Goal: Task Accomplishment & Management: Use online tool/utility

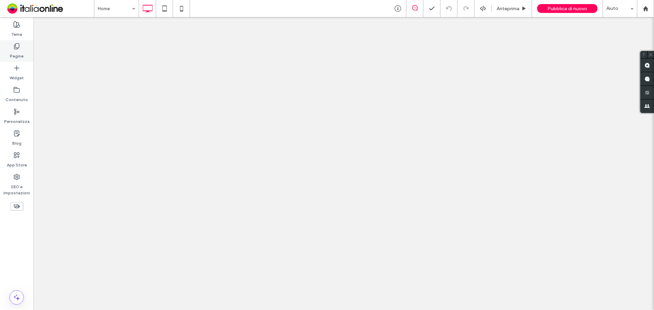
drag, startPoint x: 0, startPoint y: 0, endPoint x: 14, endPoint y: 46, distance: 47.7
click at [14, 46] on icon at bounding box center [16, 46] width 7 height 7
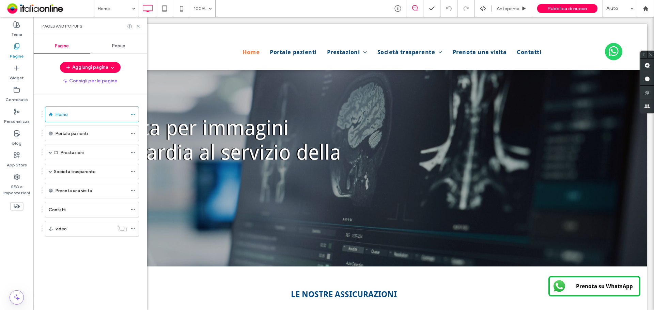
drag, startPoint x: 112, startPoint y: 41, endPoint x: 109, endPoint y: 53, distance: 13.0
click at [112, 44] on div "Popup" at bounding box center [118, 45] width 57 height 15
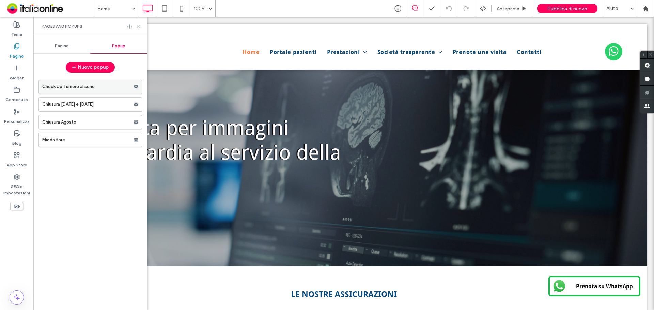
click at [85, 89] on label "Check Up Tumore al seno" at bounding box center [87, 87] width 91 height 14
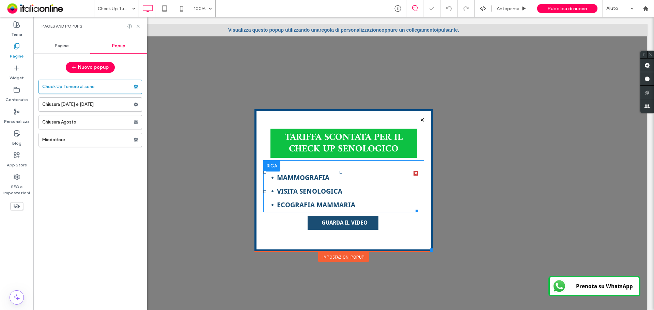
scroll to position [22, 0]
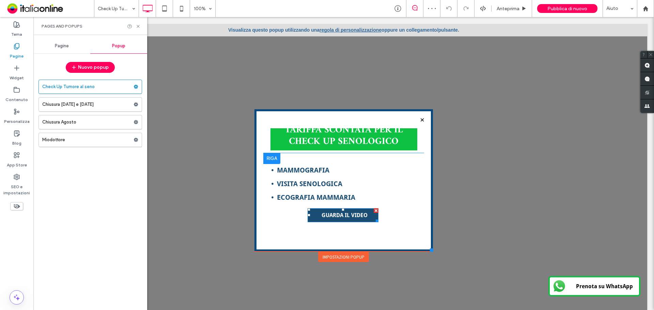
click at [340, 220] on link "GUARDA IL VIDEO" at bounding box center [342, 215] width 71 height 14
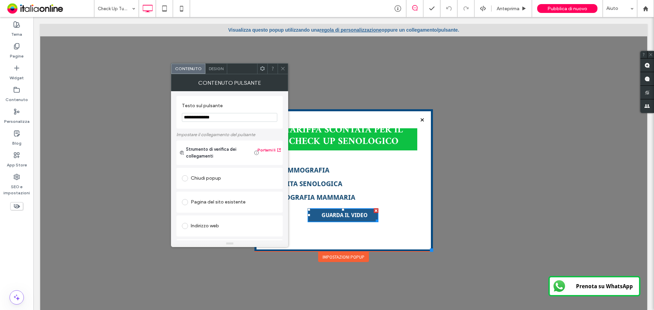
scroll to position [0, 0]
click at [281, 69] on icon at bounding box center [282, 68] width 5 height 5
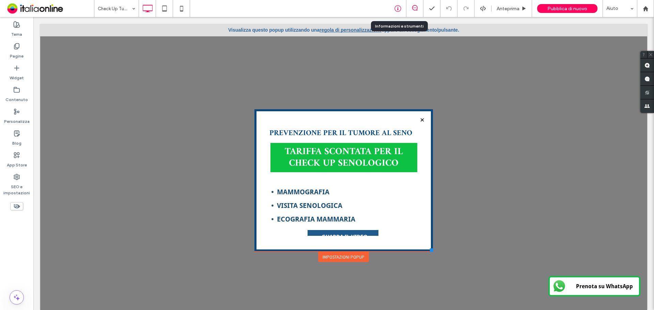
click at [399, 9] on icon at bounding box center [397, 8] width 7 height 7
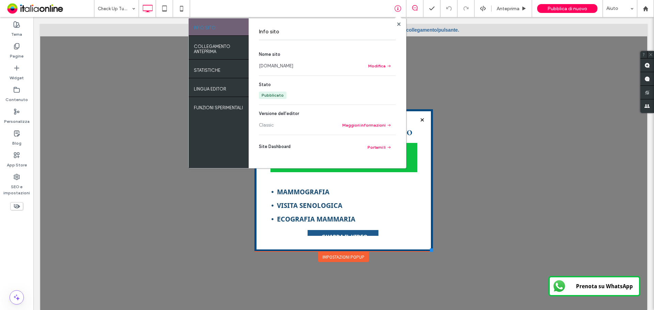
click at [279, 62] on section "Nome sito [DOMAIN_NAME] Modifica" at bounding box center [327, 60] width 137 height 19
click at [279, 64] on link "[DOMAIN_NAME]" at bounding box center [276, 66] width 34 height 7
click at [396, 25] on div at bounding box center [398, 23] width 5 height 5
click at [398, 25] on use at bounding box center [398, 23] width 3 height 3
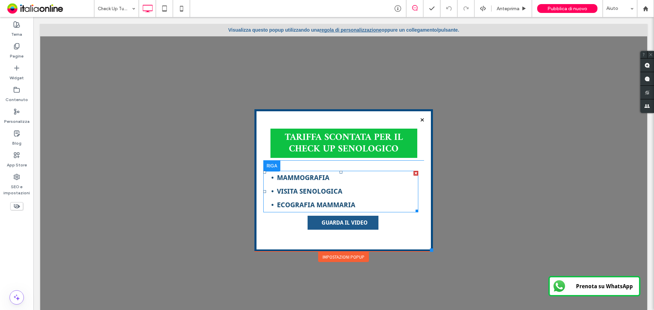
scroll to position [22, 0]
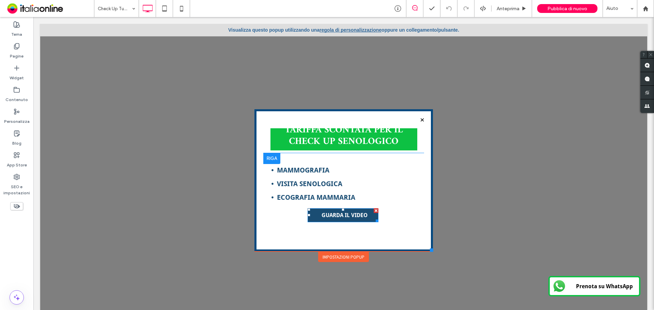
click at [334, 217] on span "GUARDA IL VIDEO" at bounding box center [344, 215] width 46 height 6
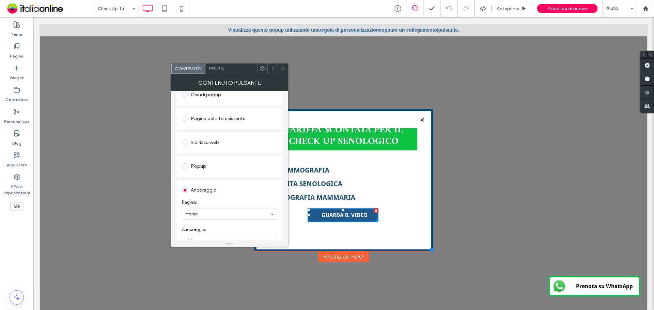
scroll to position [67, 0]
click at [214, 140] on div "Pagina del sito esistente" at bounding box center [229, 135] width 95 height 11
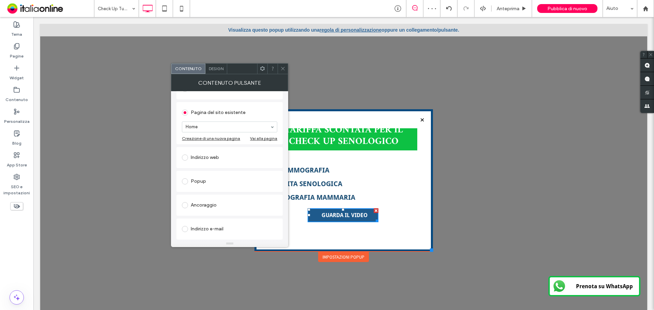
scroll to position [102, 0]
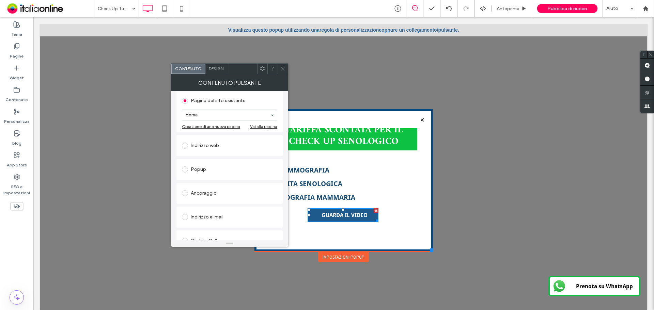
click at [208, 144] on div "Indirizzo web" at bounding box center [229, 145] width 95 height 11
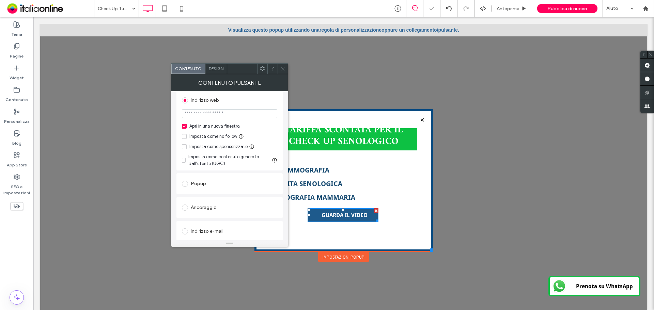
scroll to position [170, 0]
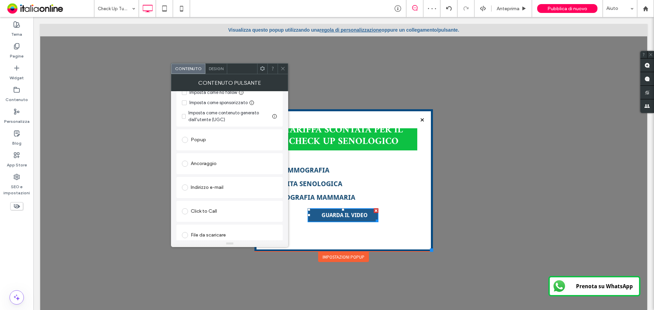
click at [202, 164] on div "Ancoraggio" at bounding box center [229, 163] width 95 height 11
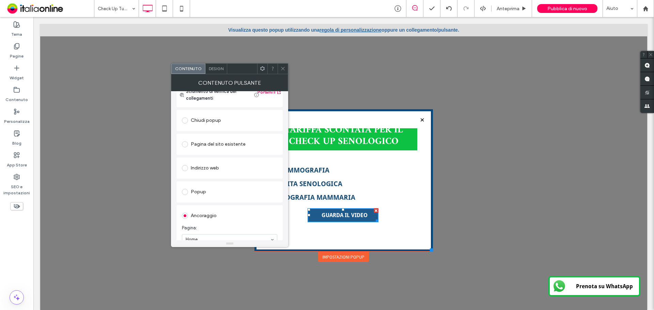
scroll to position [0, 0]
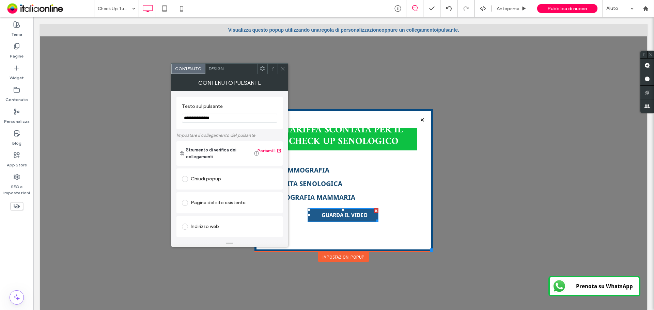
drag, startPoint x: 284, startPoint y: 69, endPoint x: 247, endPoint y: 135, distance: 75.4
click at [284, 69] on use at bounding box center [282, 68] width 3 height 3
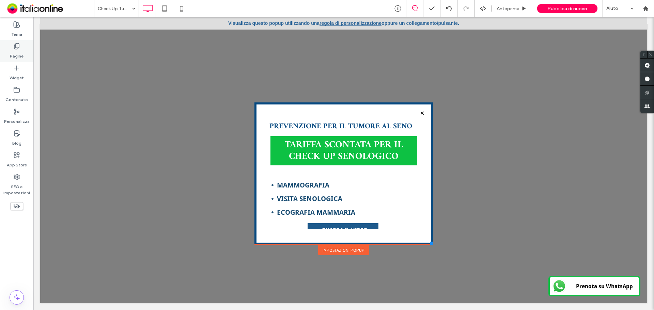
click at [21, 49] on div "Pagine" at bounding box center [16, 51] width 33 height 22
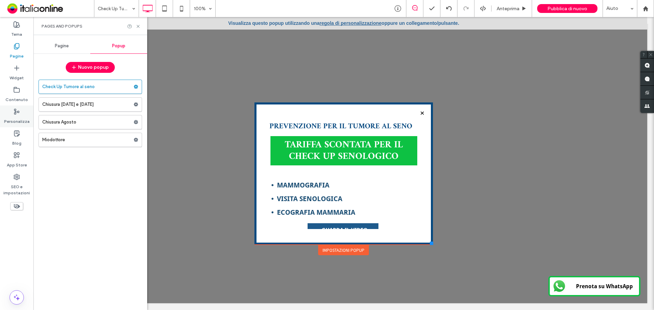
click at [20, 114] on div "Personalizza" at bounding box center [16, 117] width 33 height 22
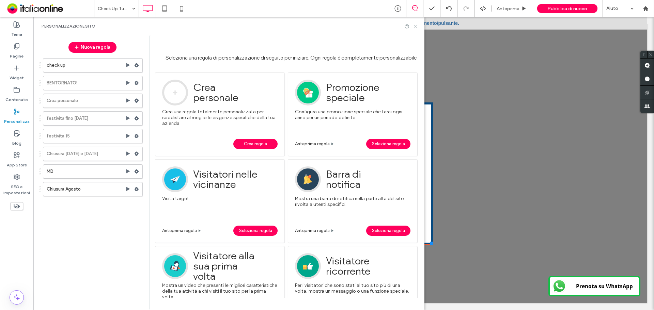
click at [415, 26] on icon at bounding box center [415, 26] width 5 height 5
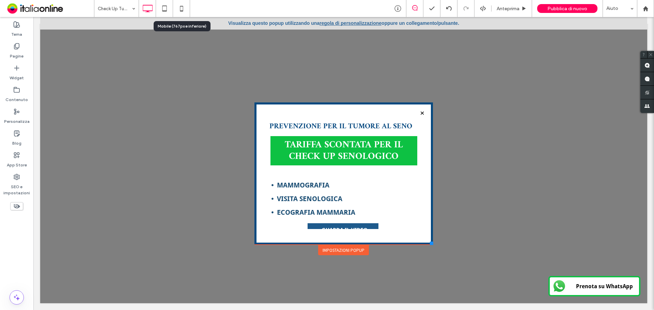
drag, startPoint x: 183, startPoint y: 6, endPoint x: 300, endPoint y: 308, distance: 323.8
click at [183, 6] on icon at bounding box center [182, 9] width 14 height 14
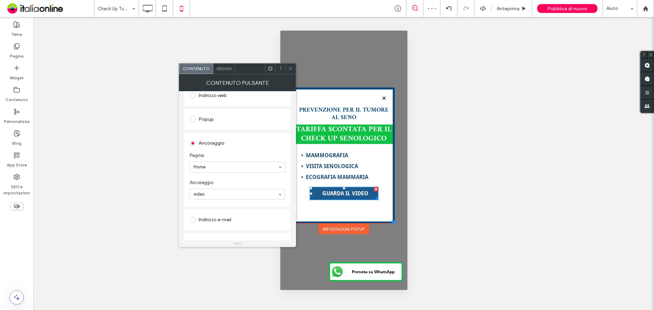
scroll to position [169, 0]
drag, startPoint x: 221, startPoint y: 169, endPoint x: 222, endPoint y: 162, distance: 6.8
drag, startPoint x: 291, startPoint y: 69, endPoint x: 294, endPoint y: 96, distance: 27.8
click at [291, 69] on use at bounding box center [290, 68] width 3 height 3
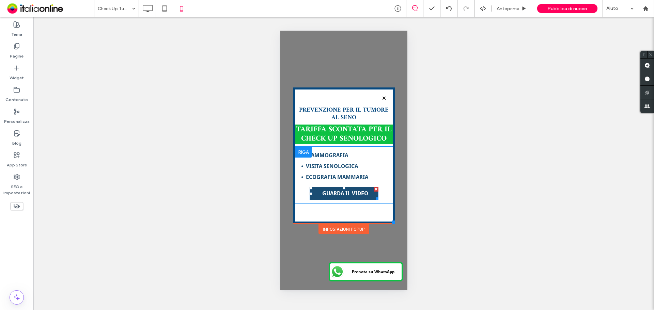
click at [338, 192] on span "GUARDA IL VIDEO" at bounding box center [345, 193] width 46 height 6
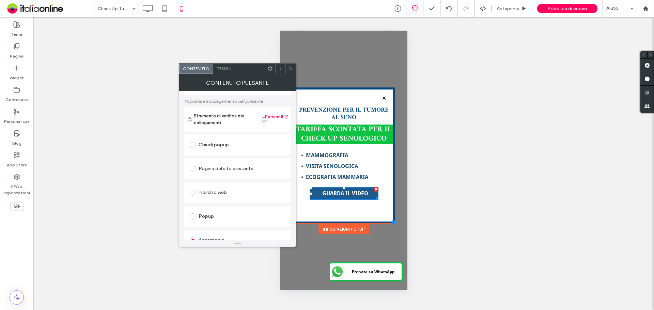
scroll to position [102, 0]
click at [197, 151] on label at bounding box center [194, 148] width 9 height 6
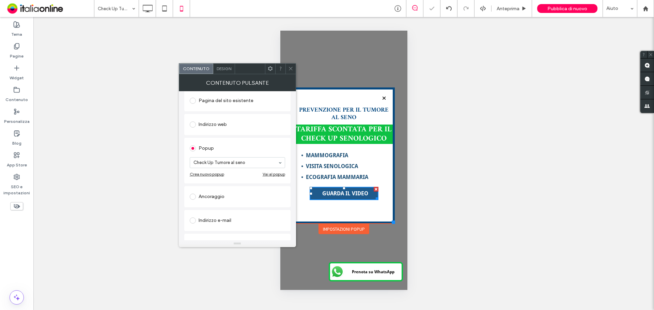
click at [205, 198] on div "Ancoraggio" at bounding box center [237, 196] width 95 height 11
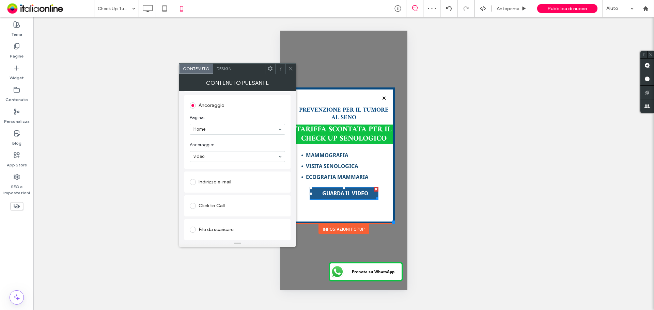
drag, startPoint x: 287, startPoint y: 69, endPoint x: 291, endPoint y: 94, distance: 25.2
click at [287, 69] on div at bounding box center [290, 69] width 10 height 10
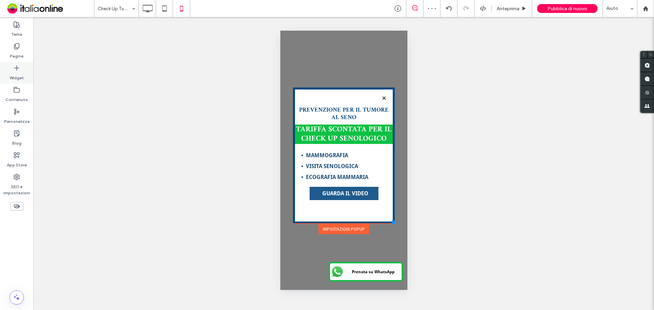
click at [13, 51] on label "Pagine" at bounding box center [17, 55] width 14 height 10
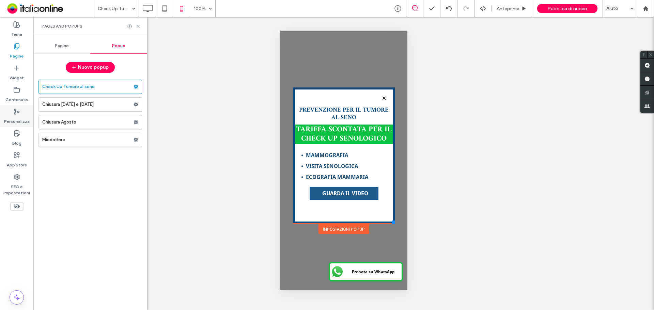
click at [15, 118] on label "Personalizza" at bounding box center [17, 120] width 26 height 10
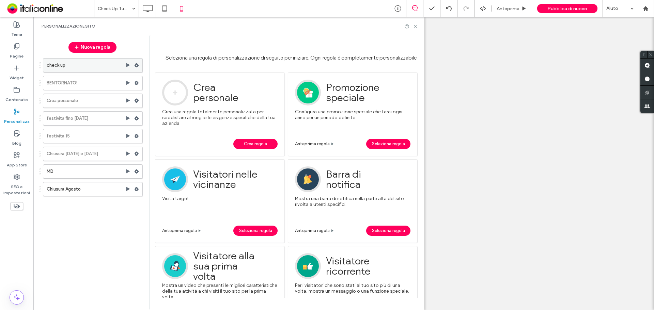
drag, startPoint x: 137, startPoint y: 65, endPoint x: 138, endPoint y: 70, distance: 4.8
click at [137, 65] on use at bounding box center [136, 65] width 4 height 4
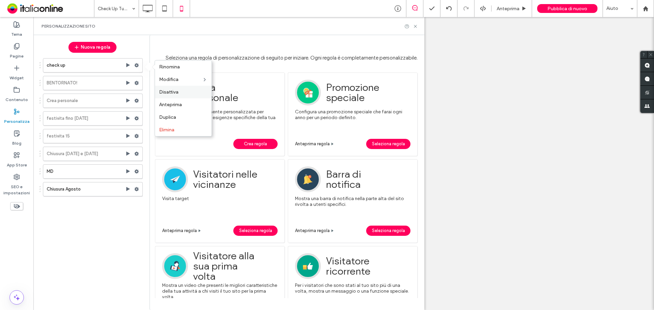
click at [169, 94] on span "Disattiva" at bounding box center [168, 92] width 19 height 6
click at [250, 144] on span "Crea regola" at bounding box center [255, 144] width 23 height 10
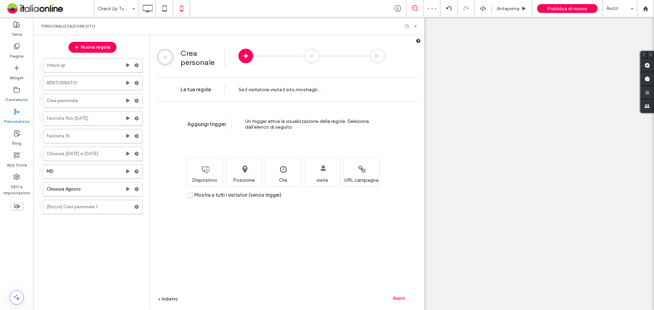
drag, startPoint x: 278, startPoint y: 178, endPoint x: 278, endPoint y: 207, distance: 28.9
click at [278, 178] on div "Imposta l'ora e/o la data in cui desideri visualizzare questa regola. Ora" at bounding box center [283, 171] width 36 height 29
click at [209, 195] on span "Mostra a tutti i visitatori (senza trigger)" at bounding box center [237, 195] width 87 height 6
drag, startPoint x: 388, startPoint y: 296, endPoint x: 399, endPoint y: 299, distance: 11.2
click at [388, 296] on div "Avanti" at bounding box center [398, 298] width 37 height 10
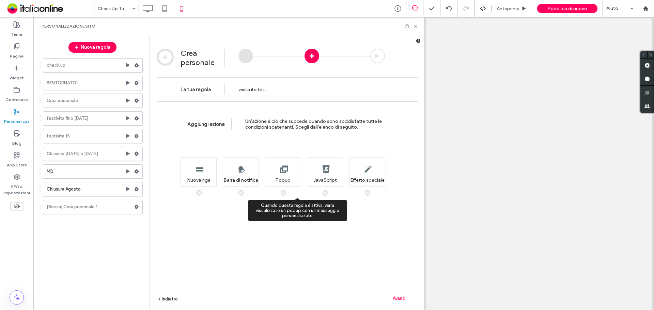
click at [284, 172] on div "Quando questa regola è attiva, verrà visualizzato un popup con un messaggio per…" at bounding box center [283, 171] width 36 height 29
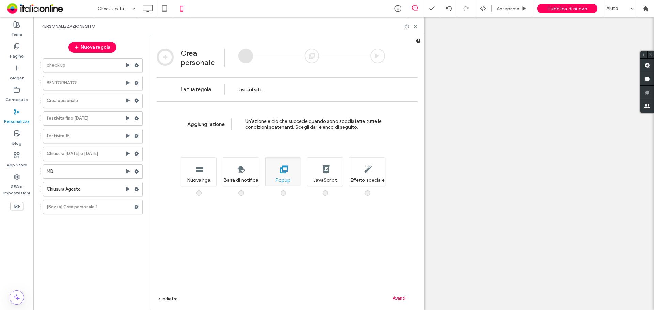
drag, startPoint x: 400, startPoint y: 297, endPoint x: 409, endPoint y: 297, distance: 8.9
click at [399, 297] on span "Avanti" at bounding box center [399, 298] width 13 height 5
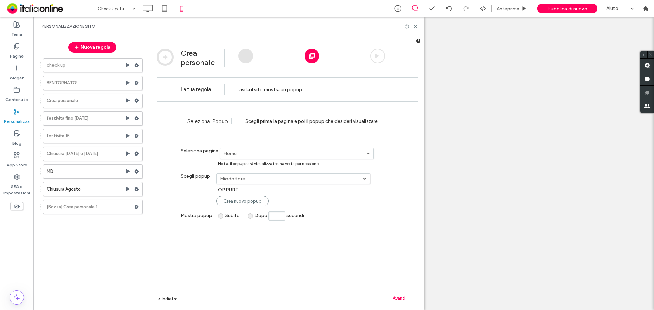
drag, startPoint x: 232, startPoint y: 181, endPoint x: 229, endPoint y: 186, distance: 5.4
click at [232, 181] on label "Miodottore" at bounding box center [291, 179] width 143 height 6
click at [239, 199] on link "Check Up Tumore al seno" at bounding box center [293, 202] width 153 height 13
click at [400, 298] on span "Avanti" at bounding box center [399, 298] width 13 height 5
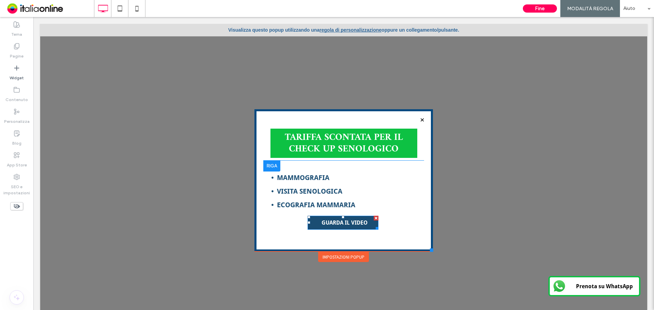
scroll to position [22, 0]
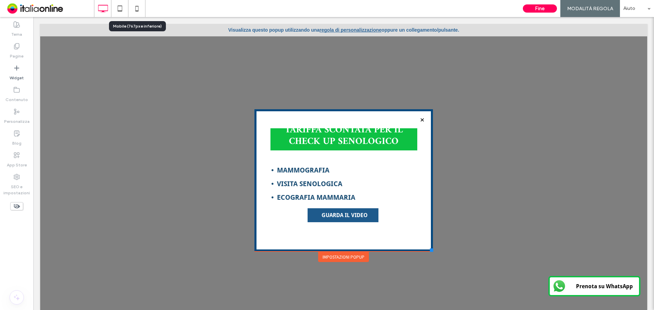
drag, startPoint x: 140, startPoint y: 15, endPoint x: 149, endPoint y: 30, distance: 17.9
click at [140, 15] on icon at bounding box center [137, 9] width 14 height 14
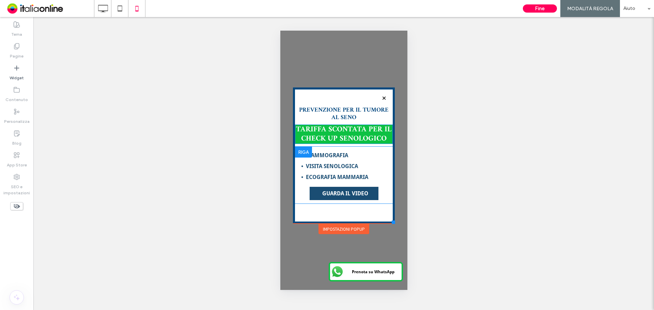
scroll to position [0, 0]
click at [357, 198] on link "GUARDA IL VIDEO" at bounding box center [343, 193] width 69 height 13
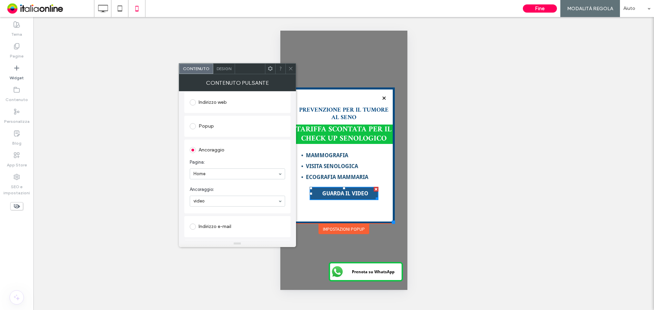
scroll to position [136, 0]
click at [292, 68] on icon at bounding box center [290, 68] width 5 height 5
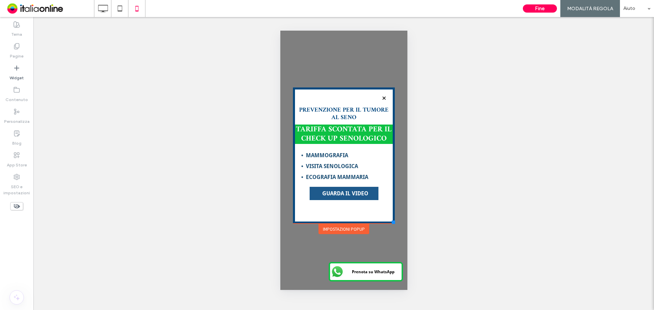
drag, startPoint x: 532, startPoint y: 11, endPoint x: 417, endPoint y: 112, distance: 153.2
click at [532, 11] on button "Fine" at bounding box center [540, 8] width 34 height 8
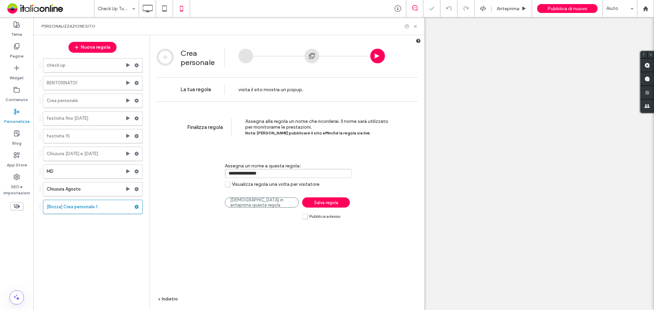
drag, startPoint x: 279, startPoint y: 175, endPoint x: 174, endPoint y: 183, distance: 105.5
click at [174, 183] on div "**********" at bounding box center [287, 215] width 274 height 229
type input "********"
drag, startPoint x: 235, startPoint y: 185, endPoint x: 242, endPoint y: 185, distance: 6.8
click at [235, 185] on span "Visualizza regola una volta per visitatore" at bounding box center [275, 184] width 87 height 6
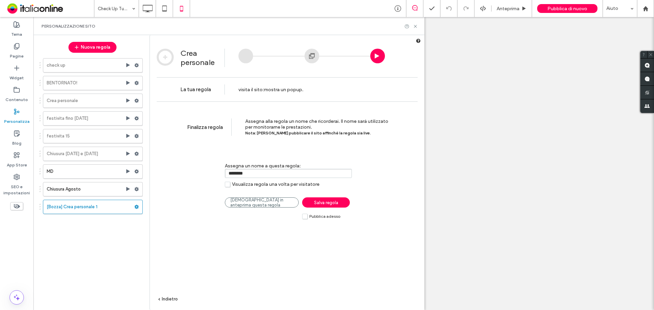
drag, startPoint x: 277, startPoint y: 186, endPoint x: 283, endPoint y: 186, distance: 6.5
click at [277, 186] on span "Visualizza regola una volta per visitatore" at bounding box center [275, 184] width 87 height 6
click at [307, 218] on label "Pubblica adesso" at bounding box center [321, 216] width 38 height 6
click at [316, 206] on link "Salva regola" at bounding box center [326, 202] width 48 height 10
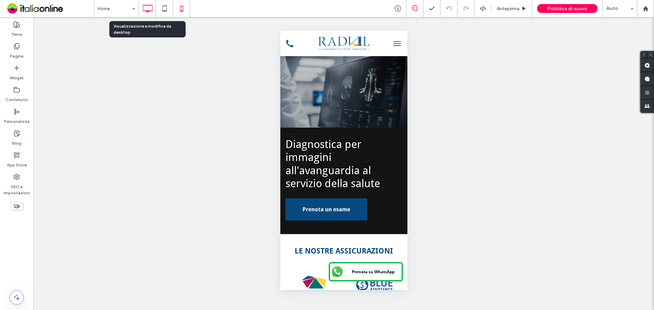
click at [146, 13] on icon at bounding box center [148, 9] width 14 height 14
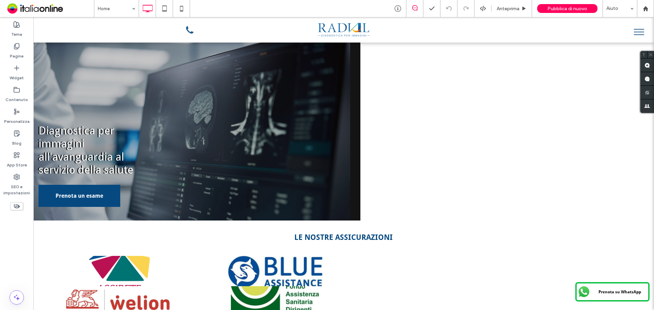
click at [568, 9] on span "Pubblica di nuovo" at bounding box center [567, 9] width 40 height 6
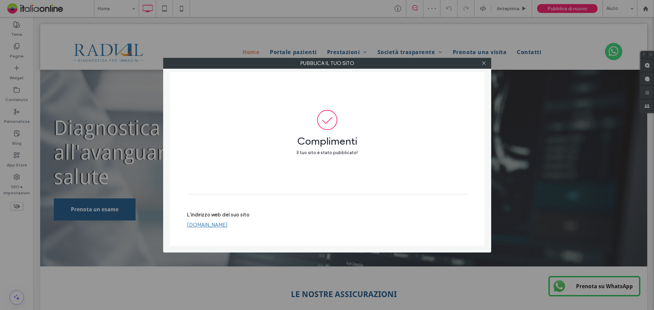
click at [212, 227] on link "[DOMAIN_NAME]" at bounding box center [207, 225] width 41 height 6
click at [481, 62] on div at bounding box center [484, 63] width 10 height 10
drag, startPoint x: 484, startPoint y: 64, endPoint x: 434, endPoint y: 64, distance: 50.7
click at [484, 64] on icon at bounding box center [483, 63] width 5 height 5
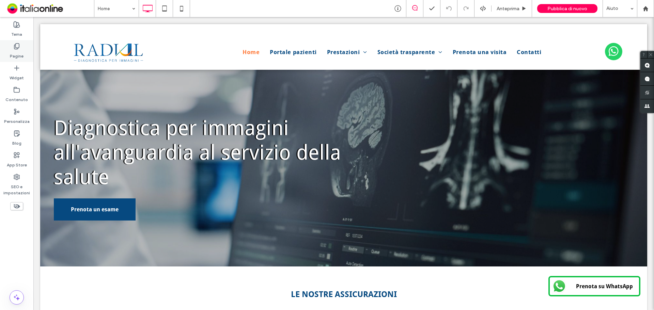
click at [25, 47] on div "Pagine" at bounding box center [16, 51] width 33 height 22
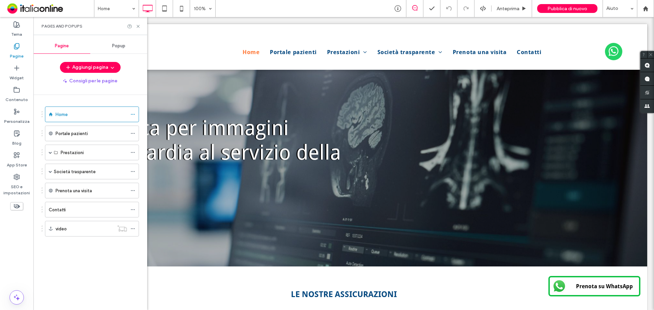
drag, startPoint x: 137, startPoint y: 31, endPoint x: 122, endPoint y: 41, distance: 18.3
click at [136, 33] on div "Pages and Popups" at bounding box center [90, 26] width 114 height 18
drag, startPoint x: 122, startPoint y: 41, endPoint x: 116, endPoint y: 56, distance: 15.5
click at [122, 43] on div "Popup" at bounding box center [118, 45] width 57 height 15
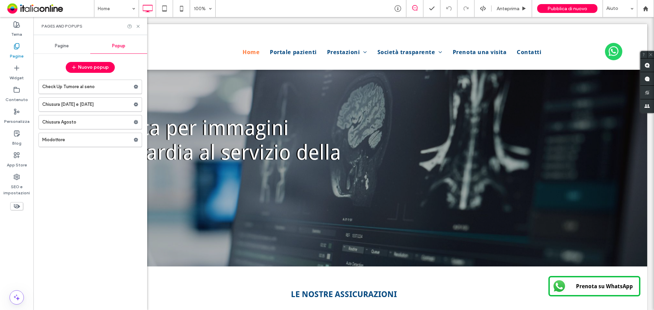
click at [105, 86] on label "Check Up Tumore al seno" at bounding box center [87, 87] width 91 height 14
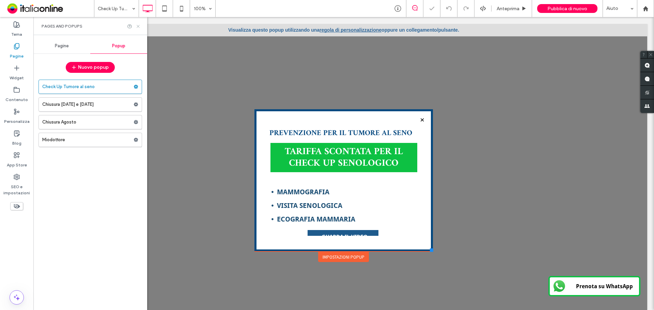
click at [138, 26] on icon at bounding box center [137, 26] width 5 height 5
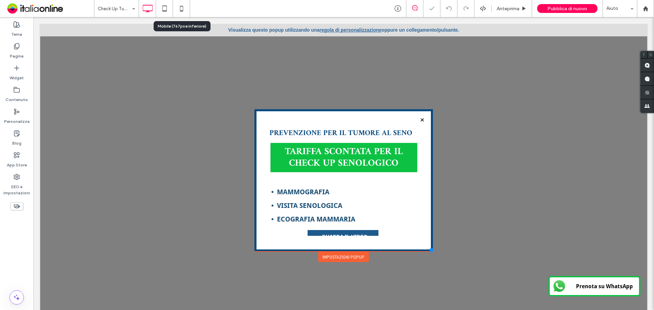
drag, startPoint x: 182, startPoint y: 10, endPoint x: 262, endPoint y: 111, distance: 128.7
click at [182, 10] on icon at bounding box center [182, 9] width 14 height 14
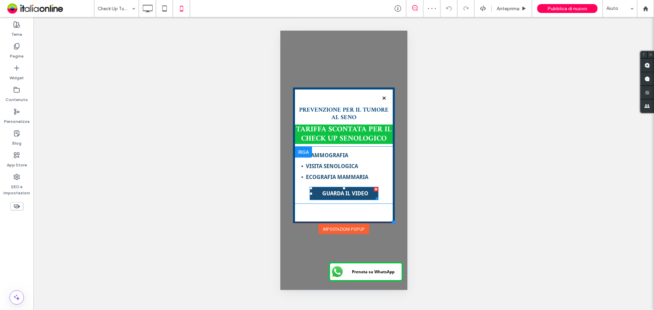
click at [341, 195] on span "GUARDA IL VIDEO" at bounding box center [345, 193] width 46 height 6
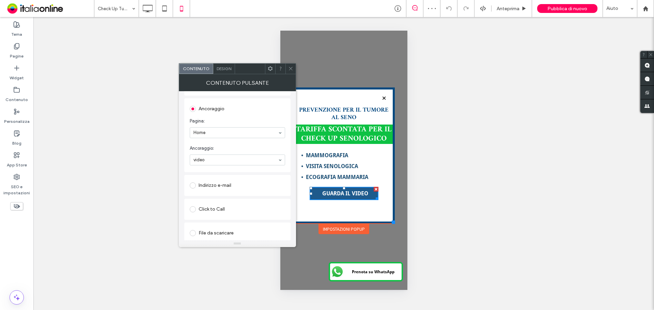
scroll to position [169, 0]
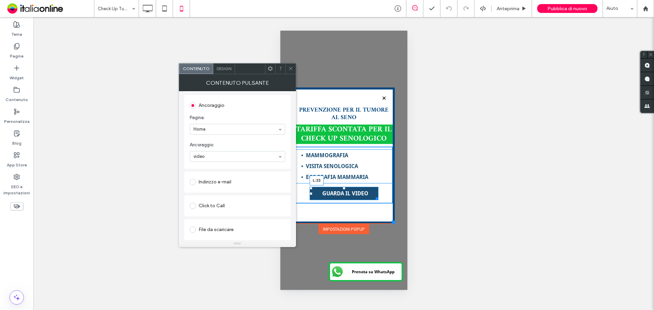
drag, startPoint x: 309, startPoint y: 194, endPoint x: 306, endPoint y: 193, distance: 3.9
click at [309, 193] on div at bounding box center [310, 193] width 3 height 3
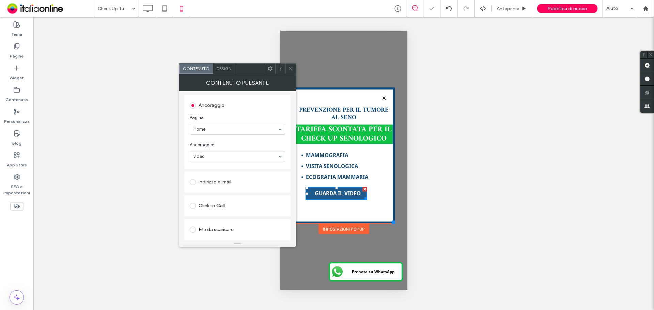
drag, startPoint x: 292, startPoint y: 71, endPoint x: 292, endPoint y: 90, distance: 19.1
click at [292, 71] on span at bounding box center [290, 69] width 5 height 10
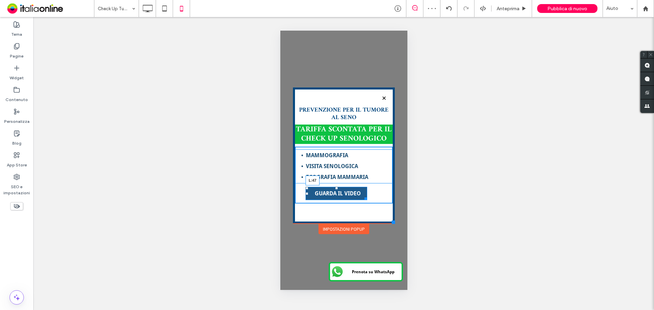
drag, startPoint x: 305, startPoint y: 194, endPoint x: 310, endPoint y: 196, distance: 5.6
click at [310, 196] on div "MAMMOGRAFIA VISITA SENOLOGICA ECOGRAFIA MAMMARIA GUARDA IL VIDEO L:47 Click To …" at bounding box center [343, 175] width 98 height 57
drag, startPoint x: 364, startPoint y: 198, endPoint x: 374, endPoint y: 197, distance: 10.6
click at [365, 197] on div at bounding box center [362, 197] width 5 height 5
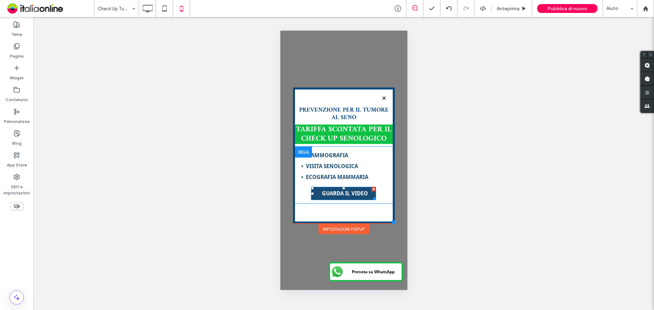
click at [339, 193] on span "GUARDA IL VIDEO" at bounding box center [344, 193] width 46 height 6
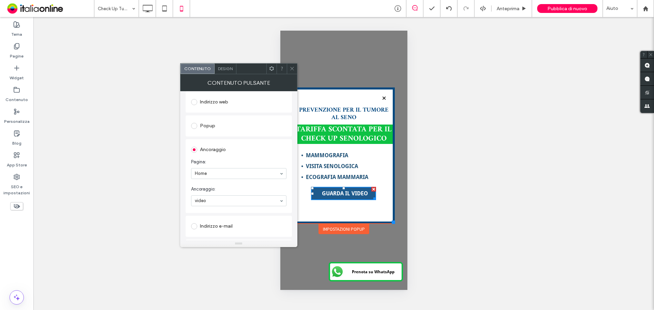
scroll to position [136, 0]
click at [290, 68] on icon at bounding box center [291, 68] width 5 height 5
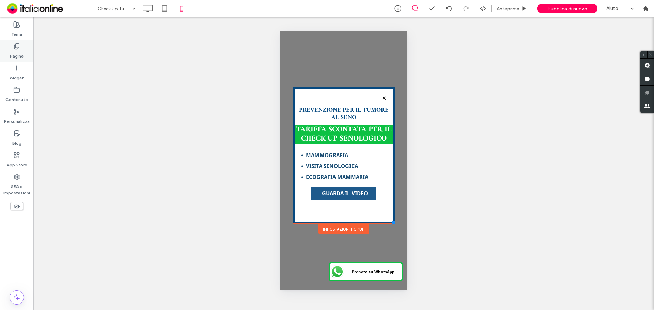
click at [32, 46] on div "Pagine" at bounding box center [16, 51] width 33 height 22
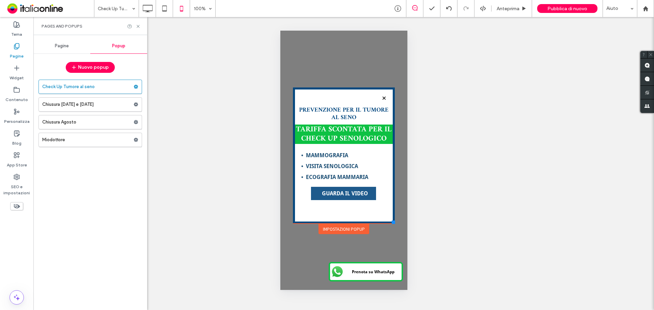
click at [69, 41] on div "Pagine" at bounding box center [61, 45] width 57 height 15
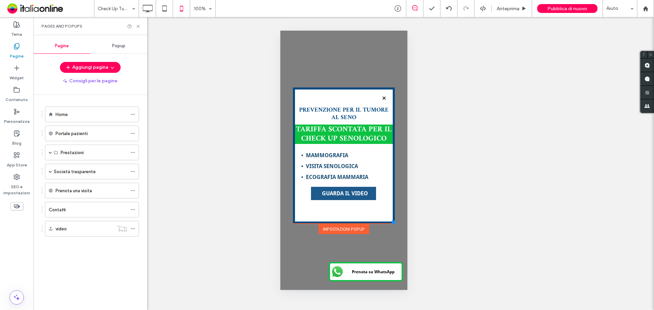
click at [88, 117] on div "Home" at bounding box center [90, 114] width 71 height 7
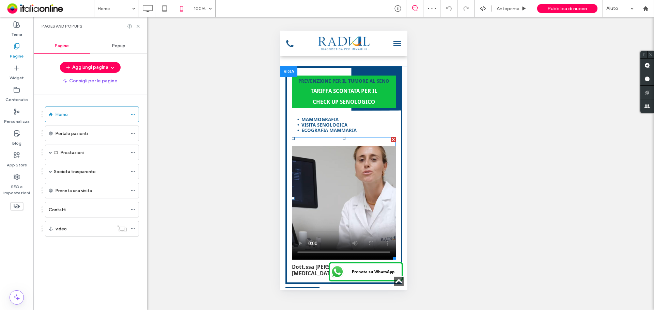
scroll to position [340, 0]
click at [286, 74] on div at bounding box center [288, 72] width 17 height 11
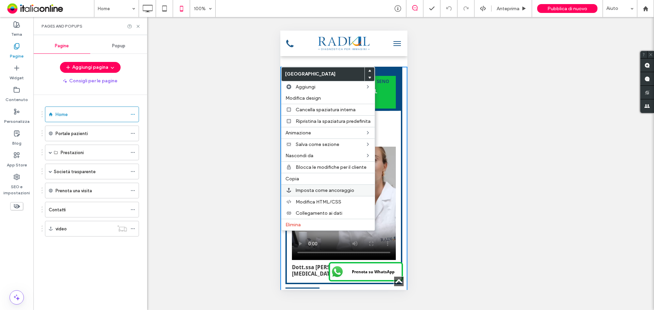
click at [323, 192] on span "Imposta come ancoraggio" at bounding box center [325, 191] width 59 height 6
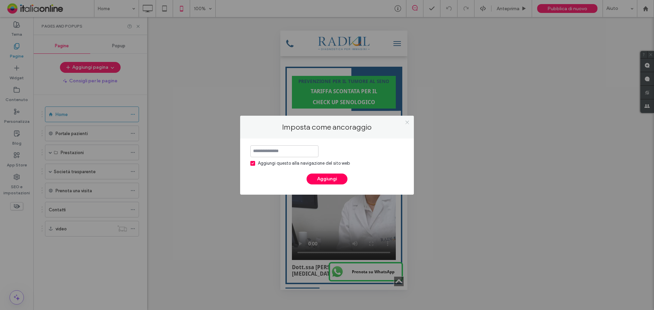
click at [407, 123] on icon at bounding box center [406, 122] width 5 height 5
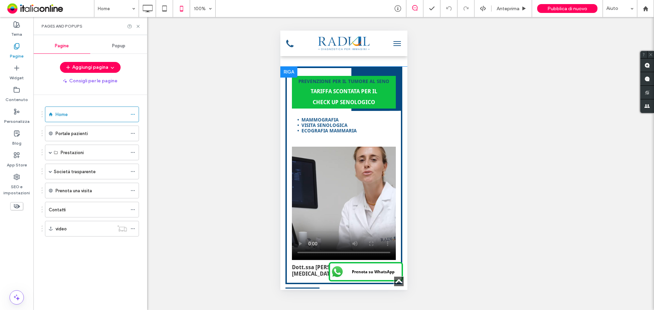
click at [289, 73] on div at bounding box center [288, 72] width 17 height 11
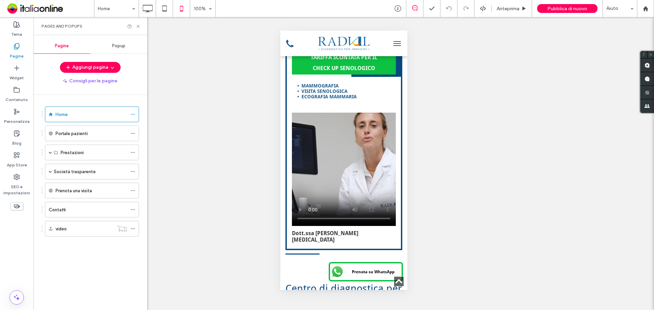
drag, startPoint x: 429, startPoint y: 105, endPoint x: 417, endPoint y: 117, distance: 17.4
click at [429, 105] on div "Mostrare? Sì Mostrare? Sì Mostrare? Sì Mostrare? Sì Mostrare? Sì Mostrare? Sì M…" at bounding box center [343, 163] width 620 height 293
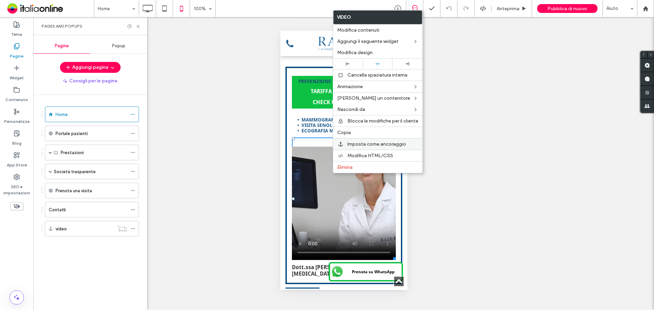
click at [382, 147] on div "Imposta come ancoraggio" at bounding box center [377, 144] width 89 height 12
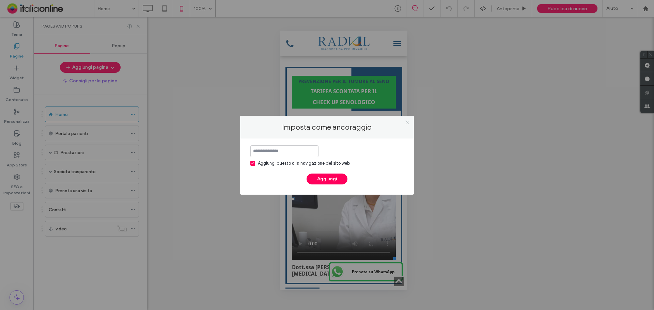
click at [407, 123] on icon at bounding box center [406, 122] width 5 height 5
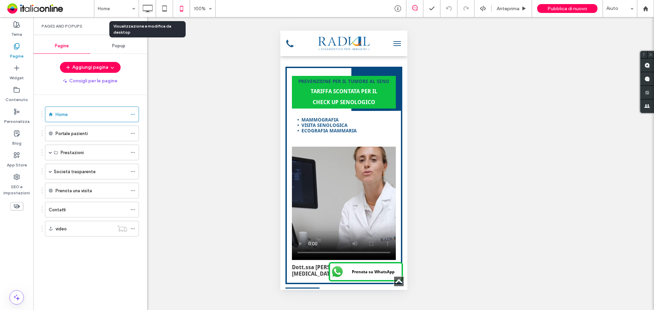
drag, startPoint x: 148, startPoint y: 7, endPoint x: 143, endPoint y: 65, distance: 58.8
click at [148, 7] on icon at bounding box center [148, 9] width 14 height 14
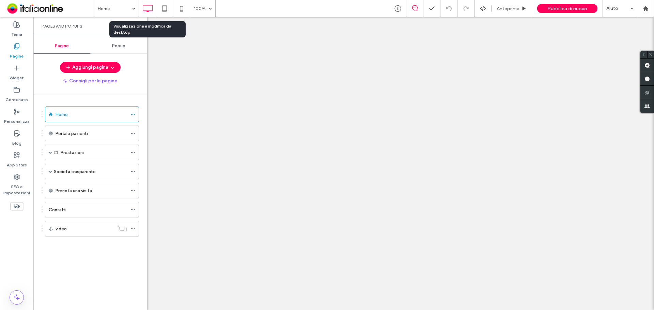
scroll to position [0, 0]
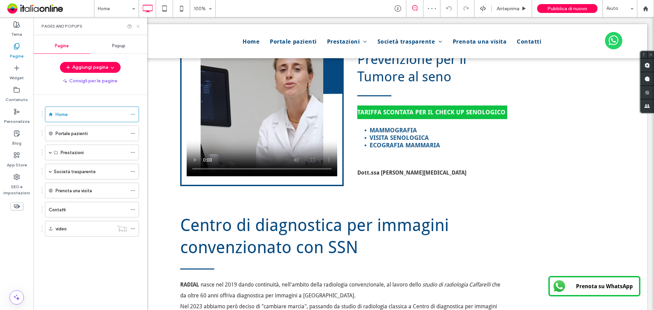
click at [137, 25] on icon at bounding box center [137, 26] width 5 height 5
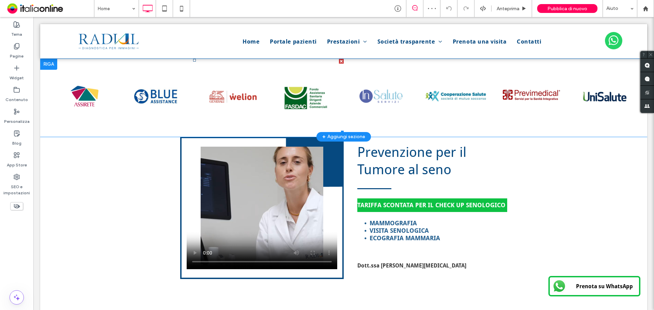
scroll to position [238, 0]
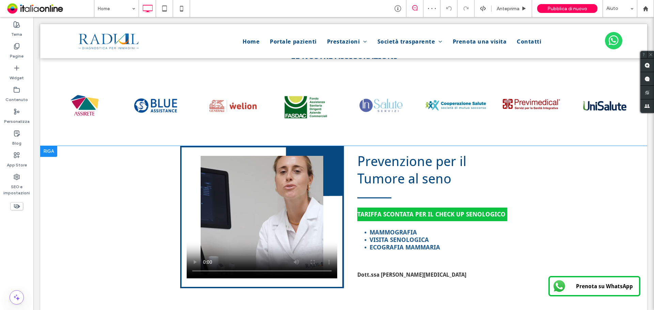
click at [48, 152] on div at bounding box center [48, 151] width 17 height 11
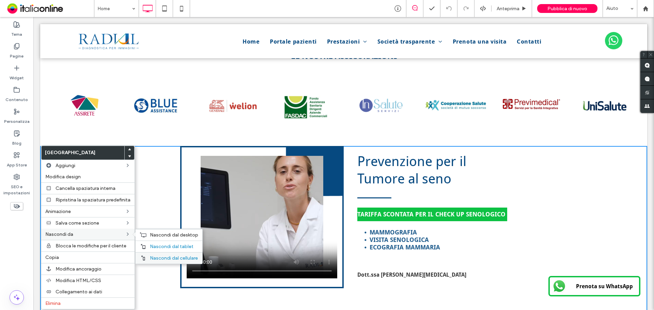
click at [156, 257] on span "Nascondi dal cellulare" at bounding box center [174, 258] width 48 height 6
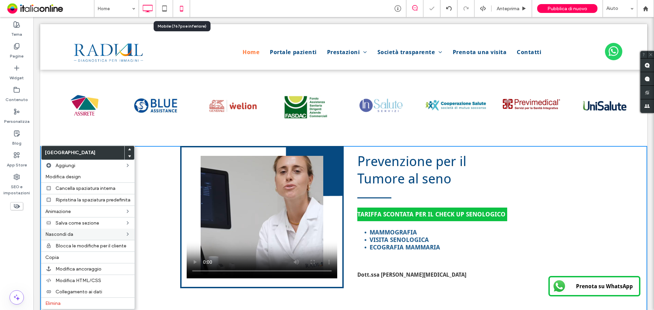
click at [178, 12] on icon at bounding box center [182, 9] width 14 height 14
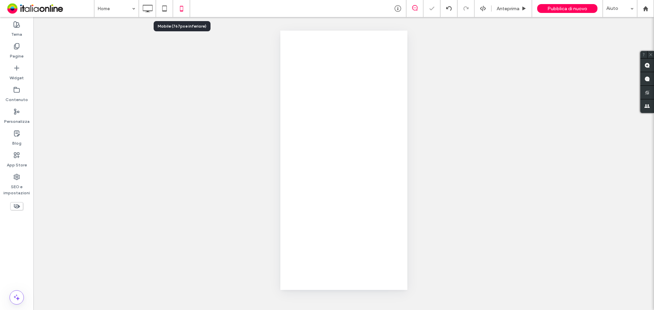
scroll to position [0, 0]
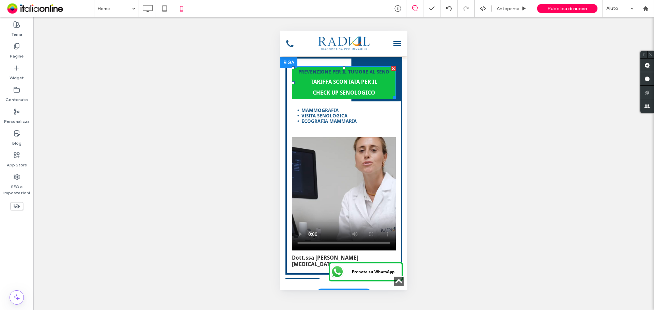
scroll to position [340, 0]
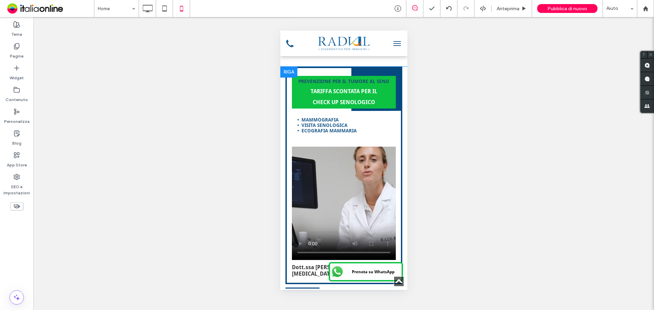
click at [289, 72] on div at bounding box center [288, 72] width 17 height 11
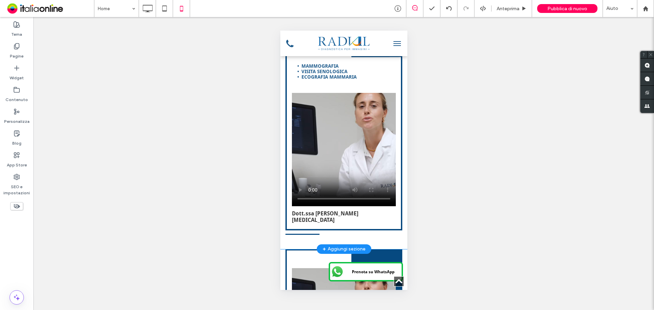
scroll to position [443, 0]
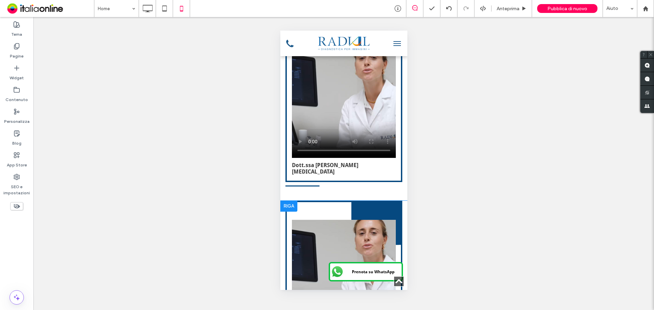
click at [292, 201] on div at bounding box center [288, 206] width 17 height 11
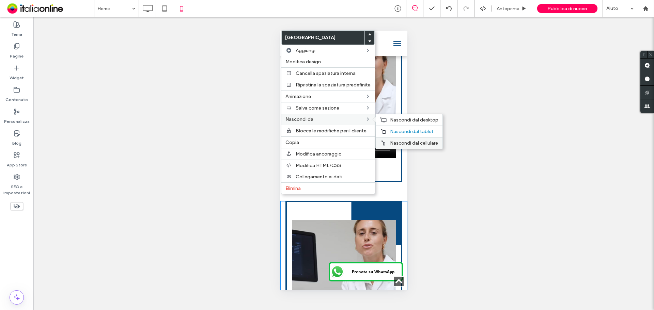
click at [395, 141] on span "Nascondi dal cellulare" at bounding box center [414, 143] width 48 height 6
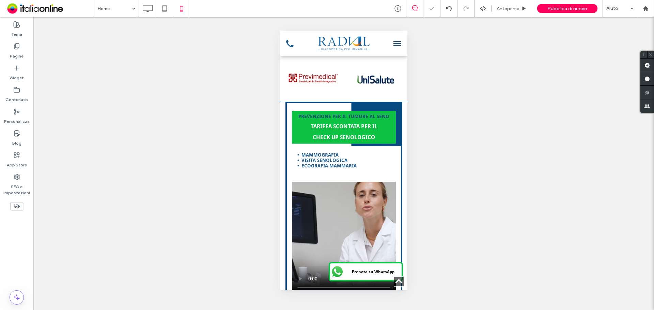
scroll to position [272, 0]
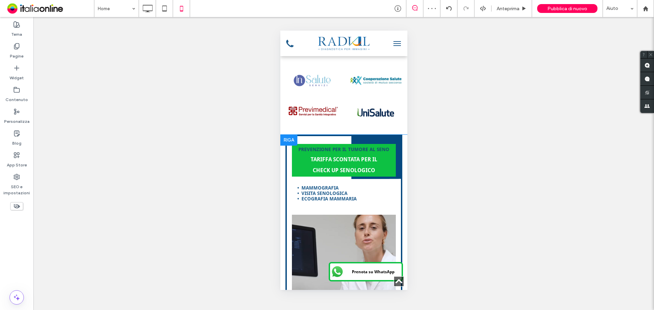
click at [289, 141] on div at bounding box center [288, 140] width 17 height 11
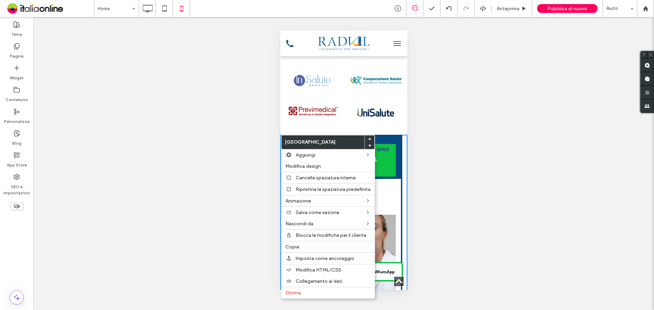
click at [443, 186] on div "Mostrare? Sì Mostrare? Sì Mostrare? Sì Mostrare? Sì Mostrare? Sì Mostrare? Sì M…" at bounding box center [343, 163] width 620 height 293
click at [478, 202] on div "Mostrare? Sì Mostrare? Sì Mostrare? Sì Mostrare? Sì Mostrare? Sì Mostrare? Sì M…" at bounding box center [343, 163] width 620 height 293
drag, startPoint x: 262, startPoint y: 126, endPoint x: 268, endPoint y: 126, distance: 6.1
click at [262, 126] on div "Mostrare? Sì Mostrare? Sì Mostrare? Sì Mostrare? Sì Mostrare? Sì Mostrare? Sì M…" at bounding box center [343, 163] width 620 height 293
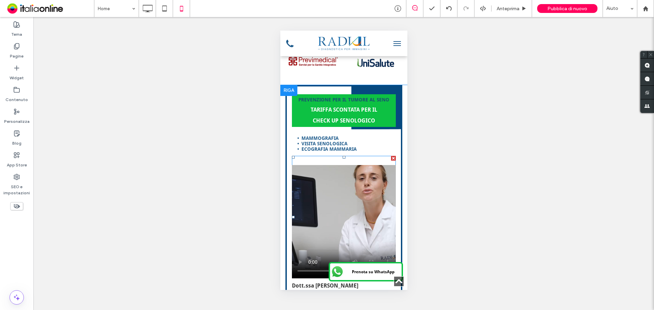
scroll to position [295, 0]
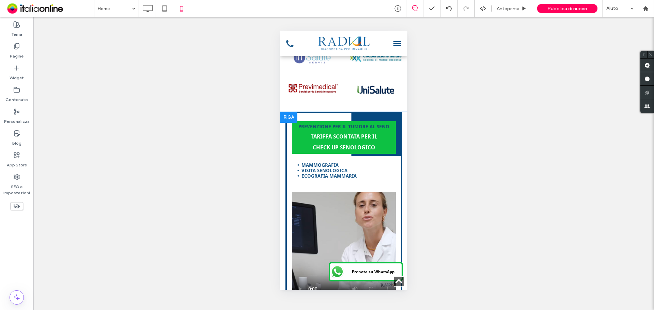
click at [290, 119] on div at bounding box center [288, 117] width 17 height 11
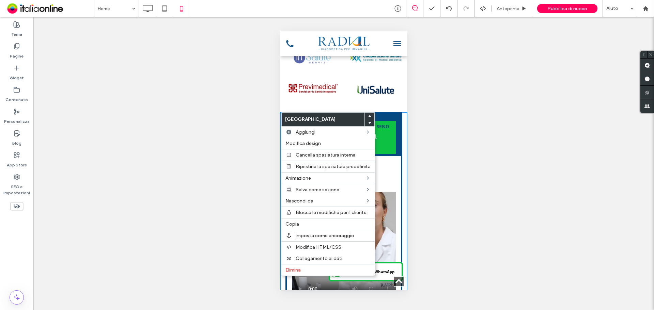
drag, startPoint x: 21, startPoint y: 46, endPoint x: 76, endPoint y: 108, distance: 82.7
click at [21, 46] on div "Pagine" at bounding box center [16, 51] width 33 height 22
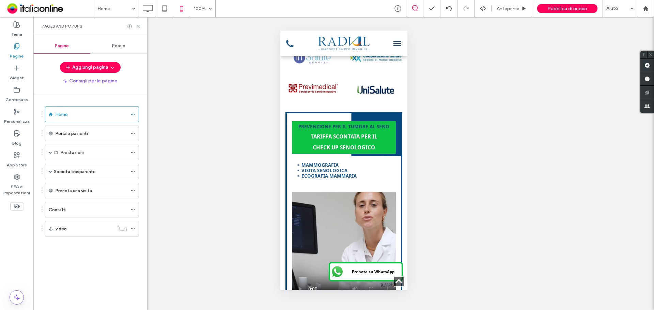
click at [114, 42] on div "Popup" at bounding box center [118, 45] width 57 height 15
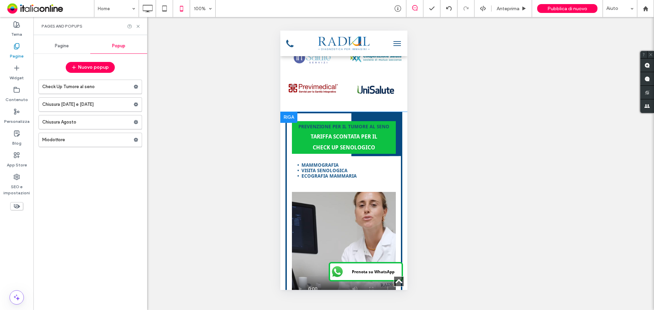
click at [288, 117] on div at bounding box center [288, 117] width 17 height 11
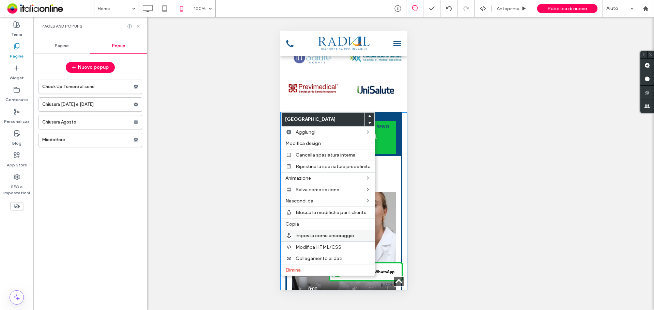
click at [318, 234] on span "Imposta come ancoraggio" at bounding box center [325, 236] width 59 height 6
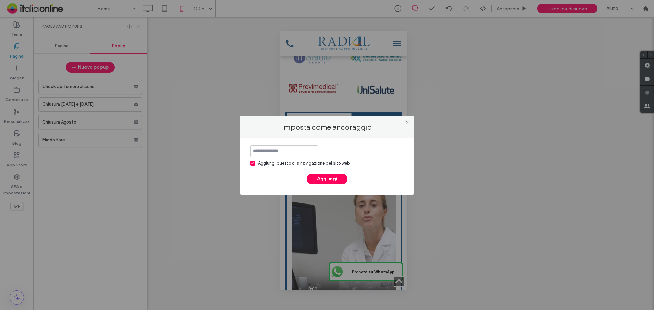
click at [254, 162] on span at bounding box center [252, 163] width 5 height 5
click at [259, 154] on input at bounding box center [284, 151] width 68 height 12
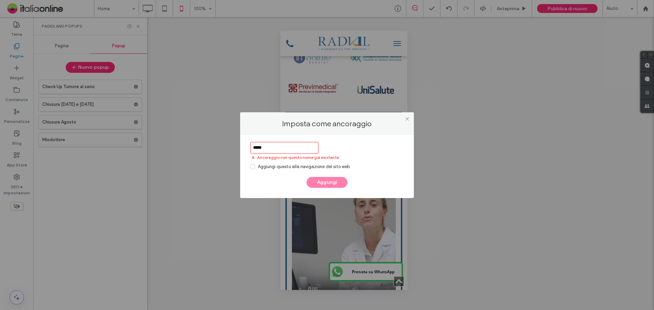
drag, startPoint x: 282, startPoint y: 140, endPoint x: 290, endPoint y: 156, distance: 17.8
click at [282, 140] on div "***** Ancoraggio con questo nome già esistente Aggiungi questo alla navigazione…" at bounding box center [327, 166] width 174 height 63
drag, startPoint x: 355, startPoint y: 156, endPoint x: 390, endPoint y: 149, distance: 36.4
click at [390, 149] on div "***** Ancoraggio con questo nome già esistente Aggiungi questo alla navigazione…" at bounding box center [326, 156] width 153 height 28
click at [337, 156] on div "Ancoraggio con questo nome già esistente" at bounding box center [326, 157] width 153 height 7
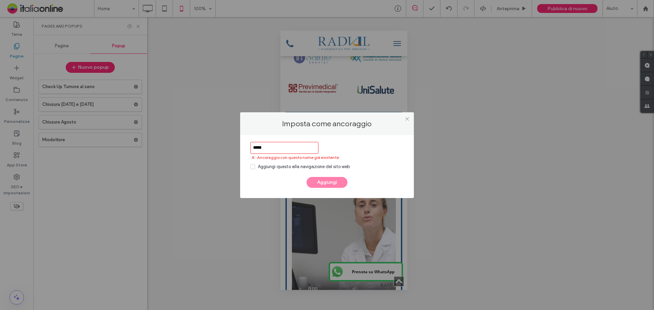
click at [271, 154] on input "*****" at bounding box center [284, 148] width 68 height 12
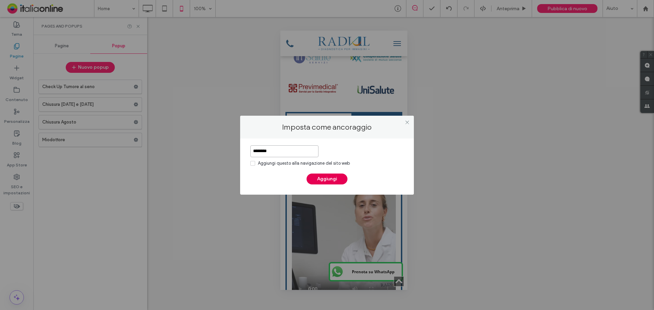
type input "********"
click at [326, 180] on button "Aggiungi" at bounding box center [326, 179] width 41 height 11
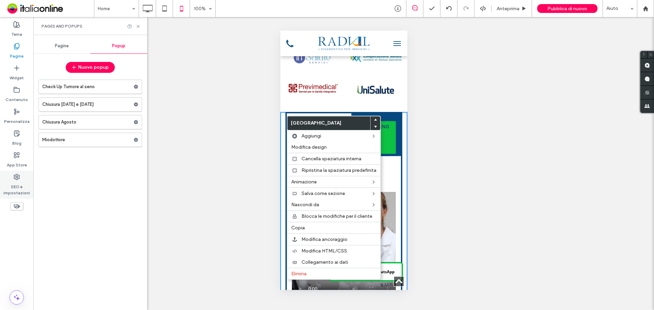
click at [18, 184] on label "SEO e impostazioni" at bounding box center [16, 188] width 33 height 16
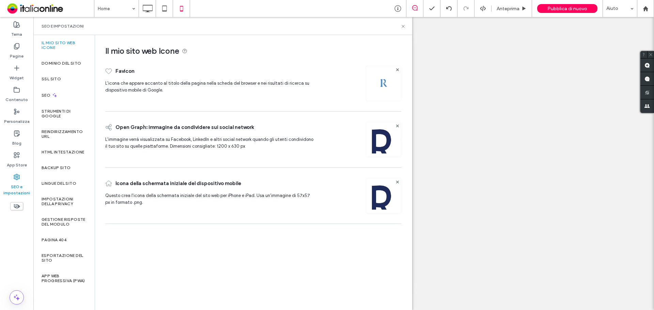
click at [15, 208] on icon at bounding box center [16, 206] width 7 height 7
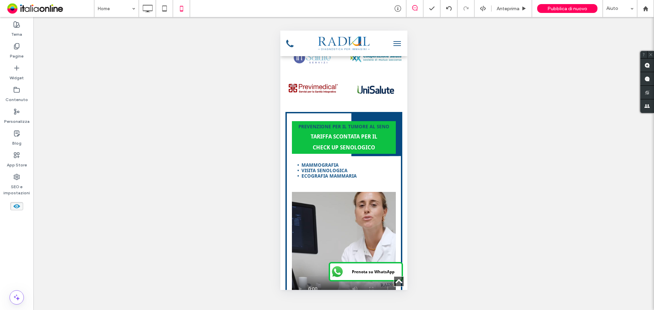
click at [537, 125] on div "Mostrare? Sì Mostrare? Sì Mostrare? Sì Mostrare? Sì Mostrare? Sì Mostrare? Sì M…" at bounding box center [343, 163] width 620 height 293
click at [289, 120] on div at bounding box center [288, 117] width 17 height 11
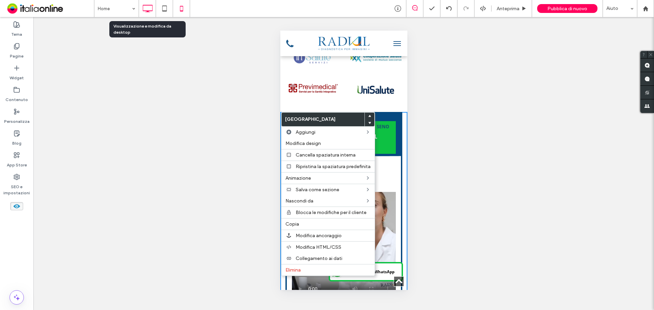
click at [150, 4] on icon at bounding box center [148, 9] width 14 height 14
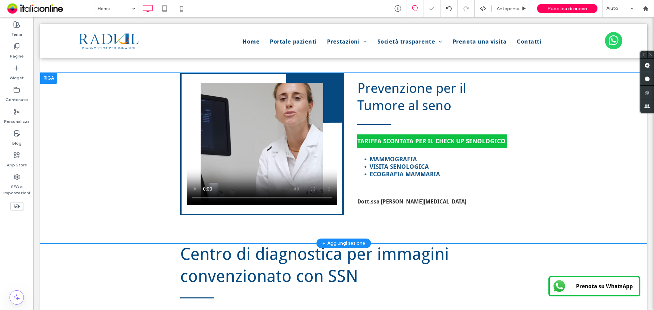
scroll to position [295, 0]
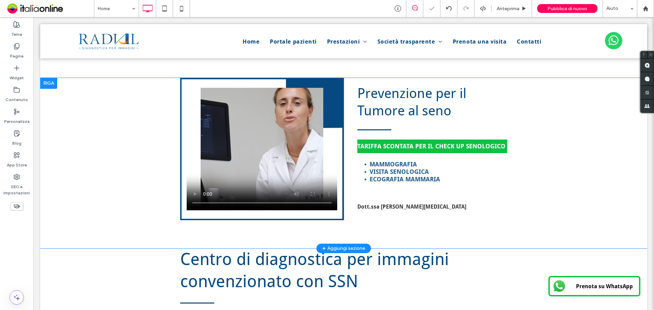
click at [46, 87] on div at bounding box center [48, 83] width 17 height 11
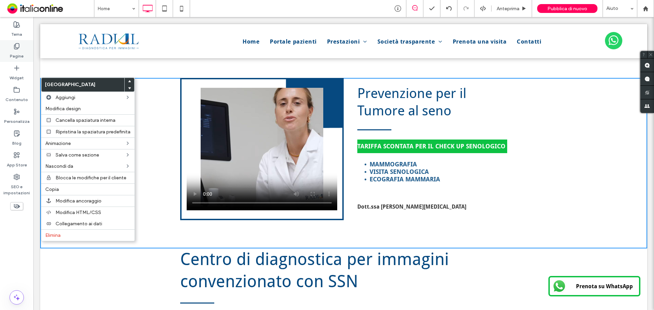
click at [18, 49] on use at bounding box center [16, 47] width 5 height 6
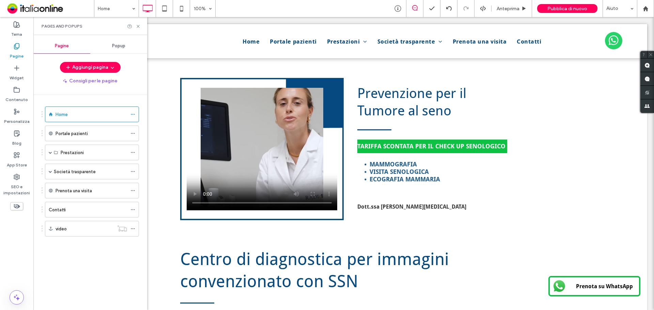
drag, startPoint x: 117, startPoint y: 49, endPoint x: 114, endPoint y: 61, distance: 11.9
click at [117, 49] on div "Popup" at bounding box center [118, 45] width 57 height 15
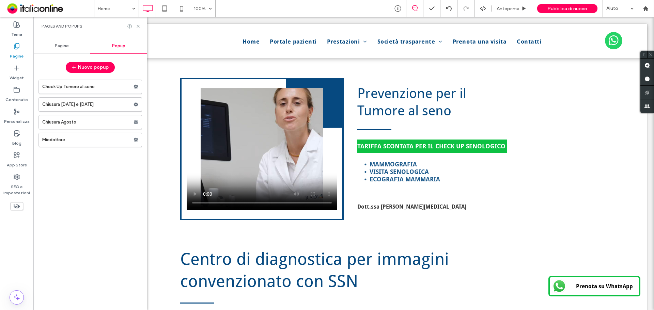
drag, startPoint x: 98, startPoint y: 87, endPoint x: 109, endPoint y: 94, distance: 12.7
click at [98, 87] on label "Check Up Tumore al seno" at bounding box center [87, 87] width 91 height 14
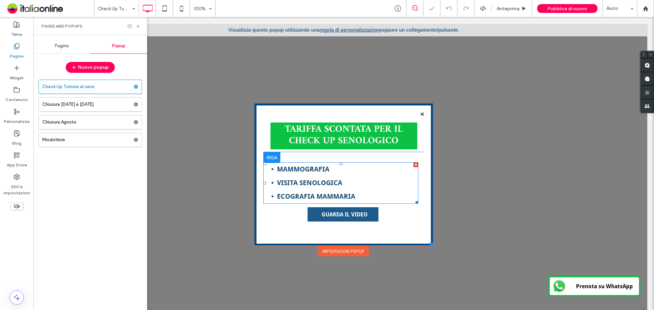
scroll to position [22, 0]
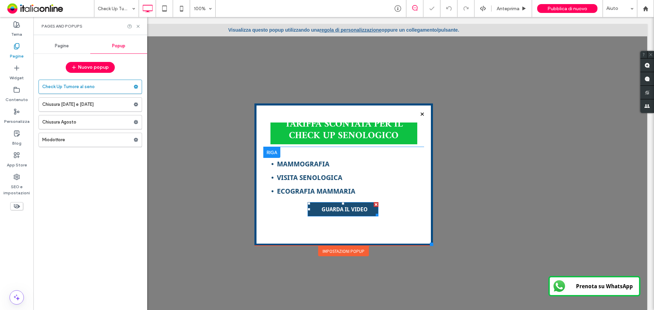
click at [341, 209] on span "GUARDA IL VIDEO" at bounding box center [344, 209] width 46 height 6
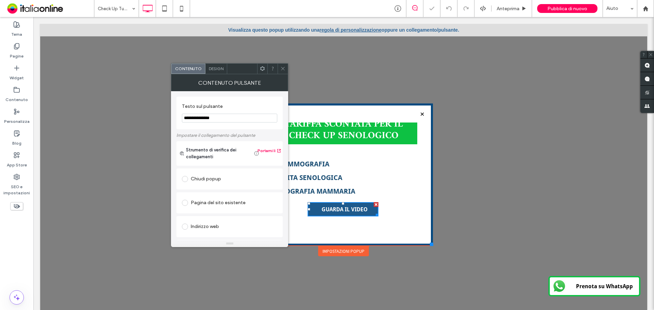
scroll to position [102, 0]
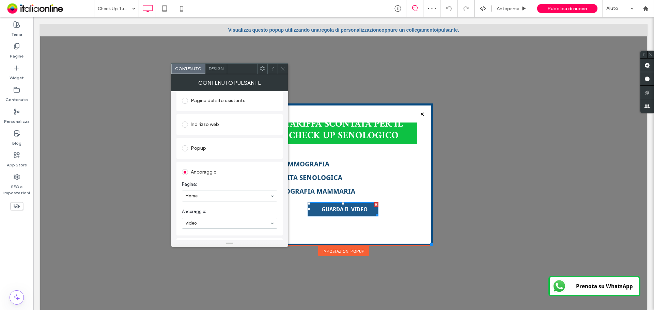
click at [282, 69] on icon at bounding box center [282, 68] width 5 height 5
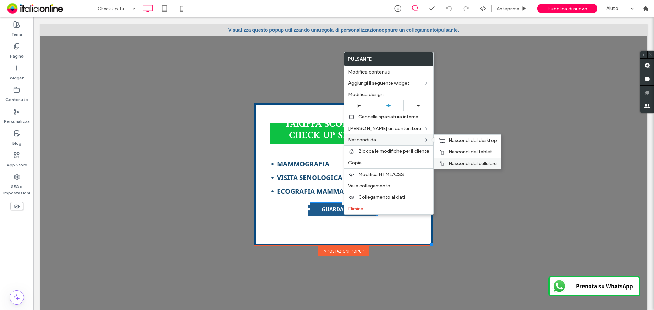
click at [460, 164] on span "Nascondi dal cellulare" at bounding box center [472, 164] width 48 height 6
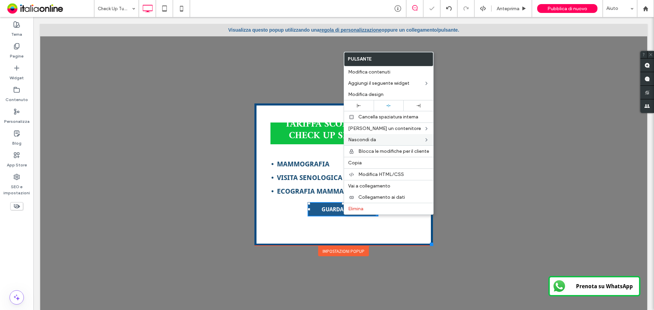
scroll to position [7, 0]
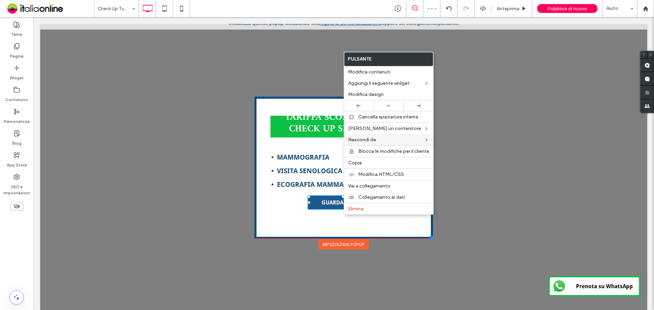
click at [274, 245] on div "Click To Paste Home Portale pazienti Prestazioni Radiologia convenzionale Ecogr…" at bounding box center [343, 156] width 181 height 190
click at [280, 276] on div at bounding box center [343, 163] width 607 height 293
click at [204, 211] on div at bounding box center [343, 163] width 607 height 293
click at [307, 189] on li "ECOGRAFIA MAMMARIA" at bounding box center [347, 185] width 141 height 14
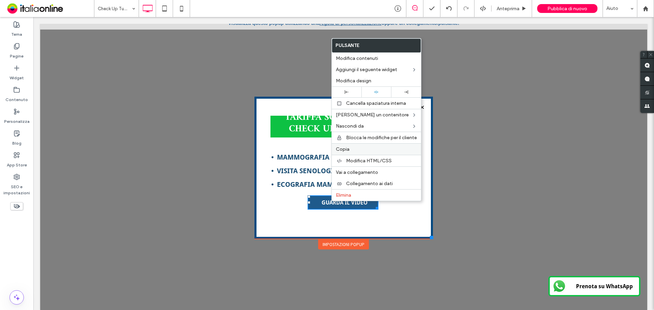
click at [346, 149] on span "Copia" at bounding box center [343, 149] width 14 height 6
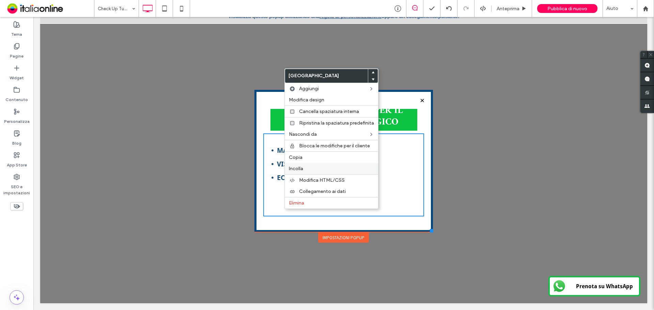
click at [309, 166] on label "Incolla" at bounding box center [331, 169] width 85 height 6
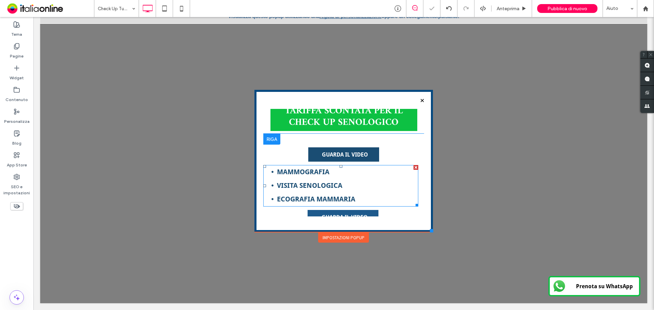
scroll to position [0, 0]
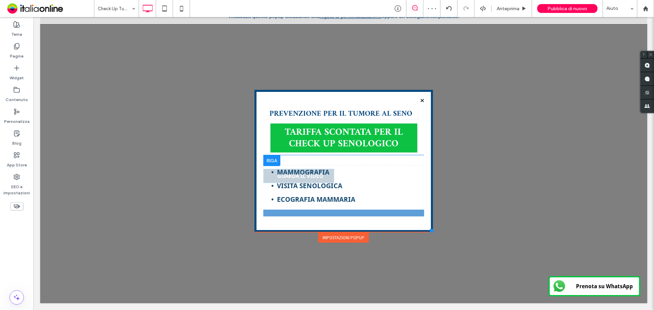
drag, startPoint x: 328, startPoint y: 174, endPoint x: 338, endPoint y: 216, distance: 42.4
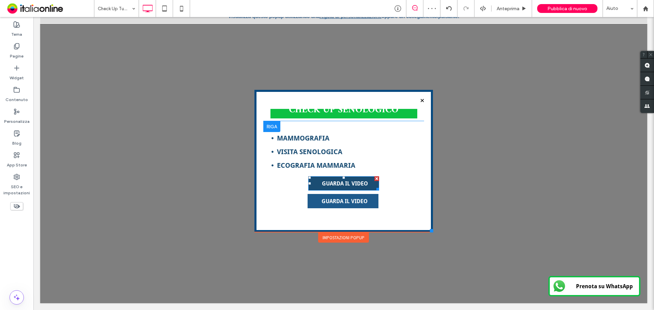
scroll to position [39, 0]
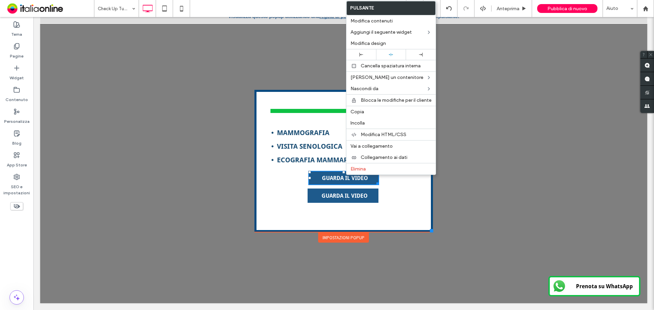
drag, startPoint x: 220, startPoint y: 206, endPoint x: 265, endPoint y: 204, distance: 45.7
click at [220, 206] on div at bounding box center [343, 156] width 607 height 293
drag, startPoint x: 196, startPoint y: 191, endPoint x: 293, endPoint y: 165, distance: 100.5
click at [197, 191] on div at bounding box center [343, 156] width 607 height 293
click at [338, 188] on div "MAMMOGRAFIA VISITA SENOLOGICA ECOGRAFIA MAMMARIA GUARDA IL VIDEO GUARDA IL VIDE…" at bounding box center [343, 166] width 160 height 80
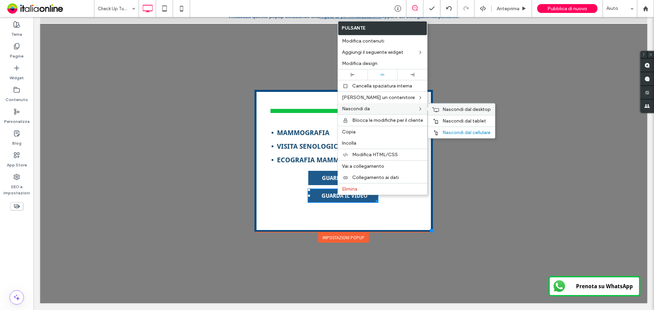
drag, startPoint x: 453, startPoint y: 108, endPoint x: 454, endPoint y: 114, distance: 6.2
click at [453, 108] on span "Nascondi dal desktop" at bounding box center [466, 110] width 48 height 6
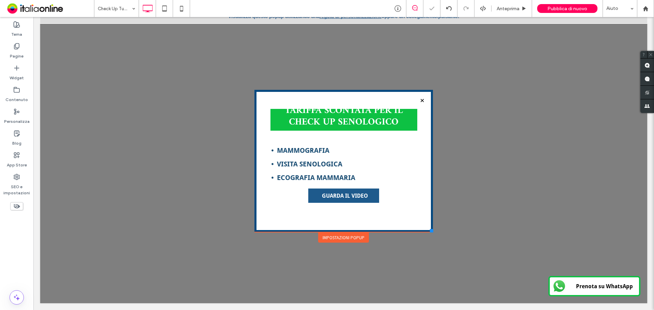
scroll to position [22, 0]
click at [445, 11] on div at bounding box center [448, 8] width 17 height 5
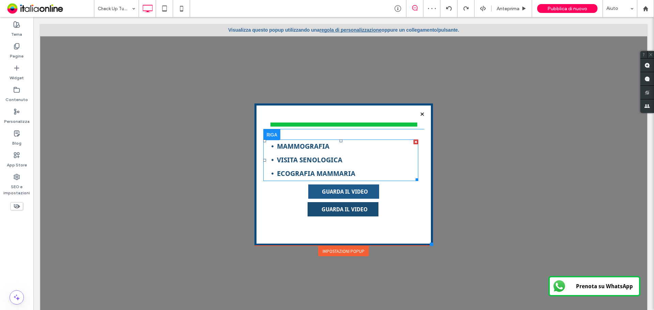
scroll to position [7, 0]
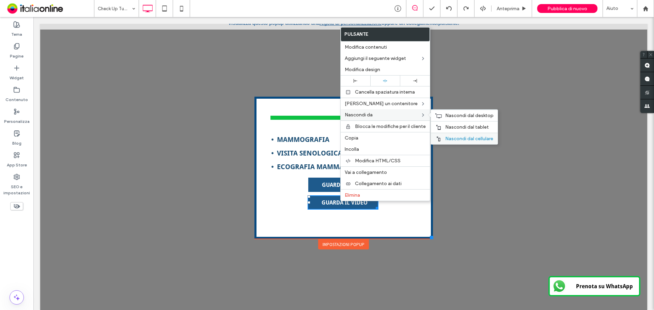
click at [450, 138] on span "Nascondi dal cellulare" at bounding box center [469, 139] width 48 height 6
click at [450, 128] on span "Nascondi dal tablet" at bounding box center [467, 127] width 44 height 6
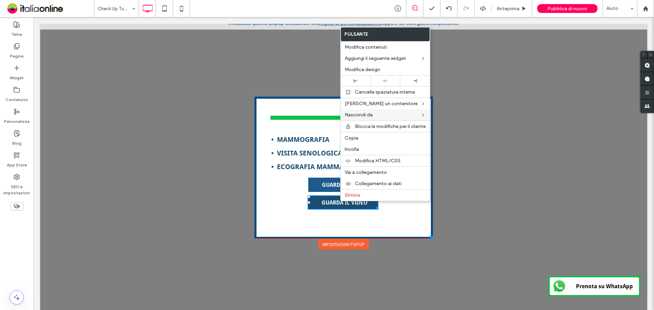
click at [338, 203] on span "GUARDA IL VIDEO" at bounding box center [344, 202] width 46 height 6
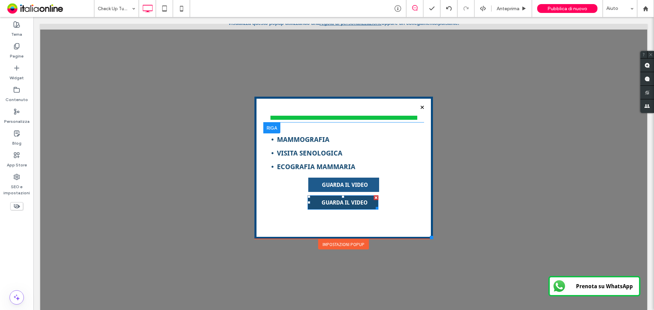
click at [338, 203] on span "GUARDA IL VIDEO" at bounding box center [344, 202] width 46 height 6
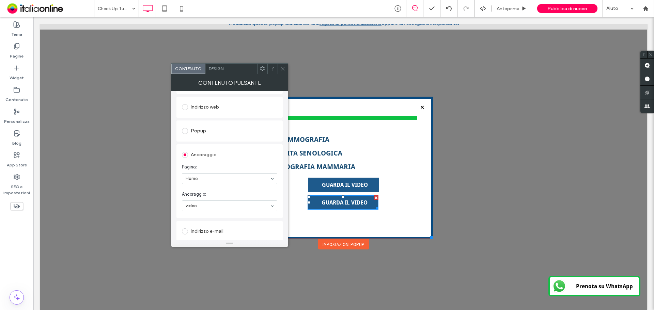
scroll to position [136, 0]
click at [283, 72] on span at bounding box center [282, 69] width 5 height 10
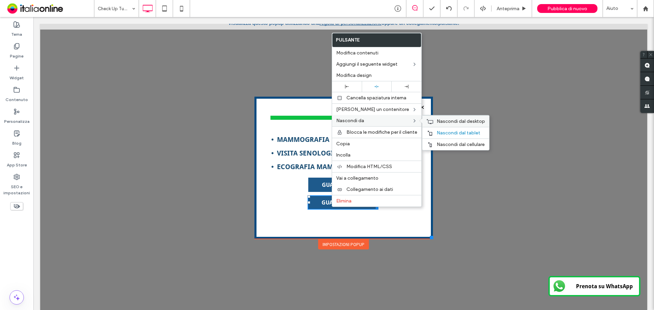
click at [434, 123] on div "Nascondi dal desktop" at bounding box center [455, 121] width 67 height 12
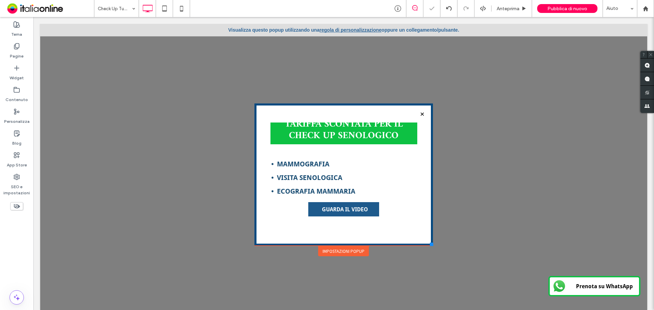
scroll to position [0, 0]
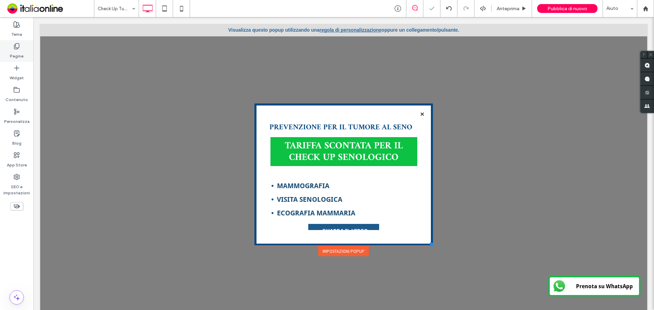
click at [16, 54] on label "Pagine" at bounding box center [17, 55] width 14 height 10
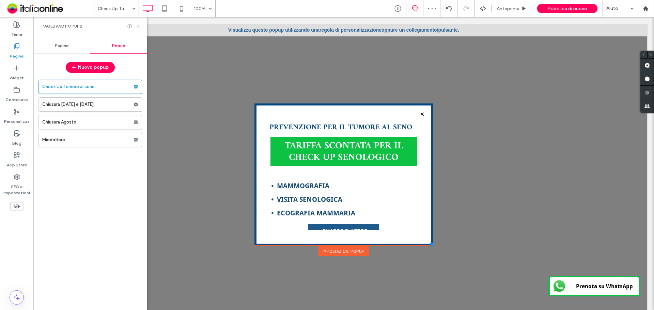
click at [139, 26] on use at bounding box center [138, 26] width 3 height 3
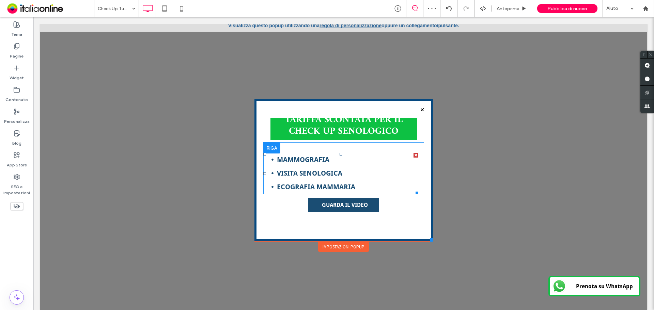
scroll to position [7, 0]
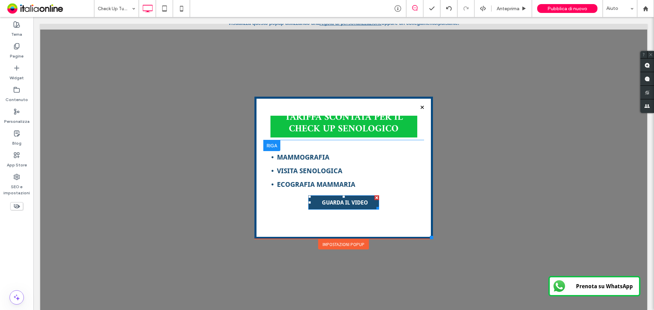
click at [338, 202] on span "GUARDA IL VIDEO" at bounding box center [345, 202] width 46 height 6
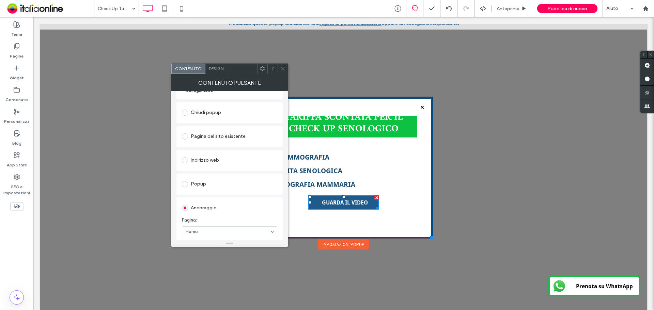
scroll to position [34, 0]
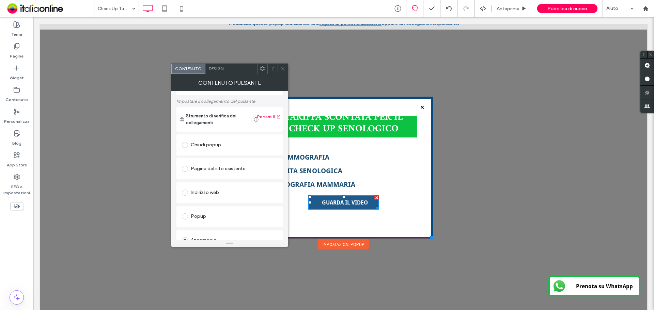
drag, startPoint x: 283, startPoint y: 68, endPoint x: 258, endPoint y: 70, distance: 25.3
click at [283, 68] on icon at bounding box center [282, 68] width 5 height 5
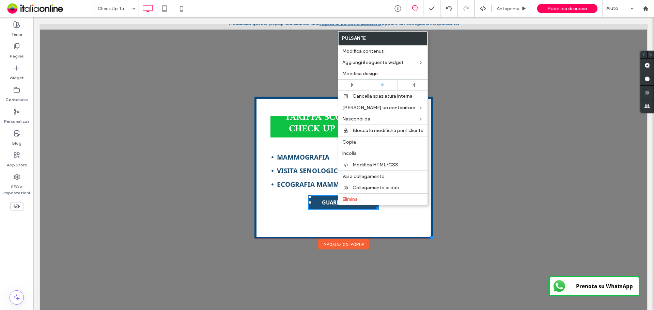
click at [318, 207] on link "GUARDA IL VIDEO" at bounding box center [343, 202] width 71 height 14
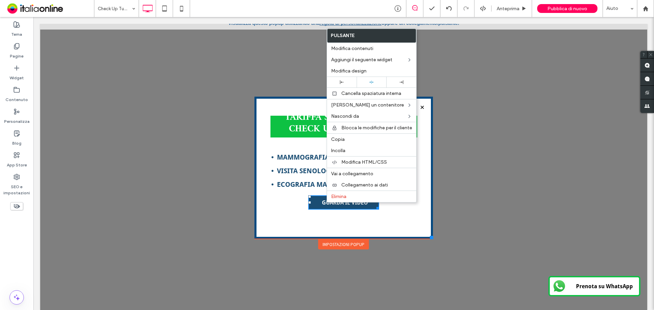
click at [323, 204] on span "GUARDA IL VIDEO" at bounding box center [345, 202] width 46 height 6
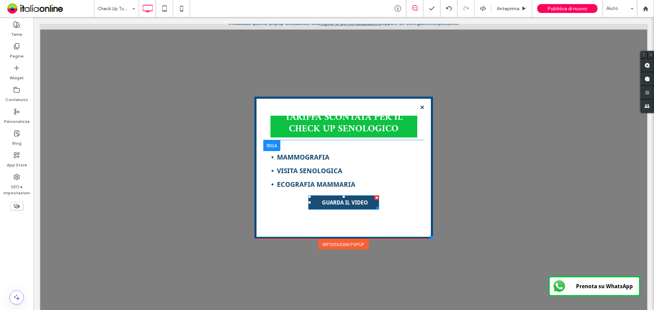
click at [346, 203] on span "GUARDA IL VIDEO" at bounding box center [345, 202] width 46 height 6
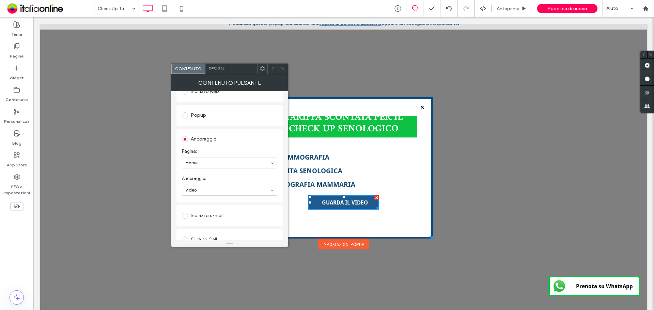
scroll to position [136, 0]
click at [283, 71] on span at bounding box center [282, 69] width 5 height 10
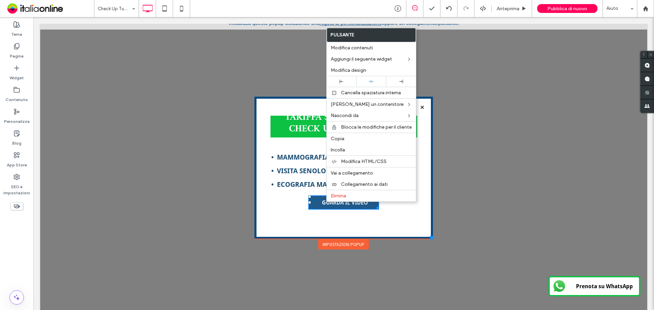
click at [172, 215] on div at bounding box center [343, 163] width 607 height 293
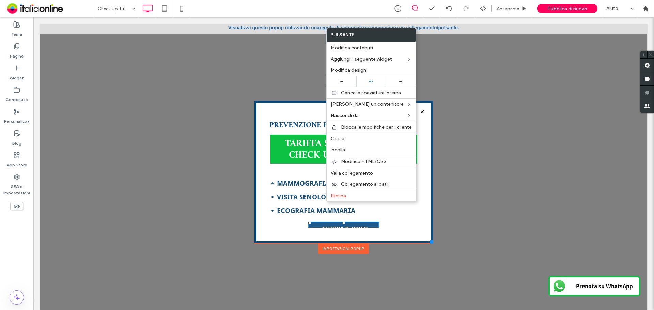
scroll to position [0, 0]
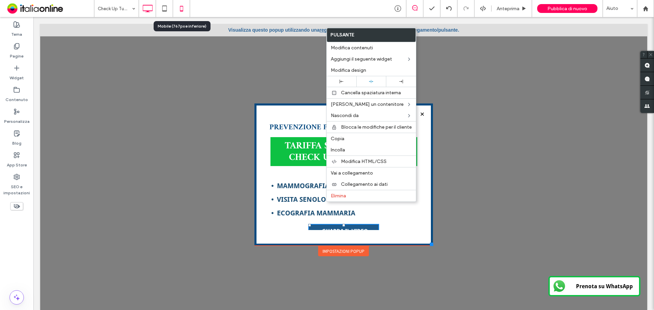
click at [184, 9] on icon at bounding box center [182, 9] width 14 height 14
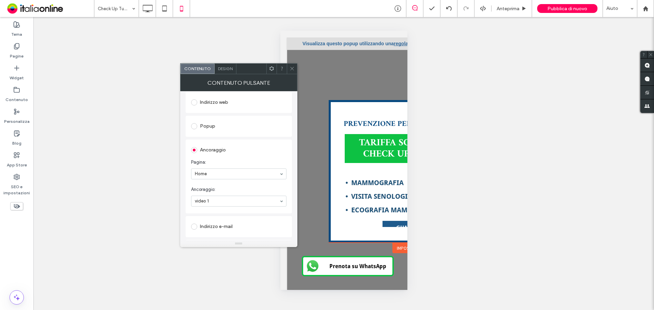
scroll to position [136, 0]
click at [292, 67] on icon at bounding box center [291, 68] width 5 height 5
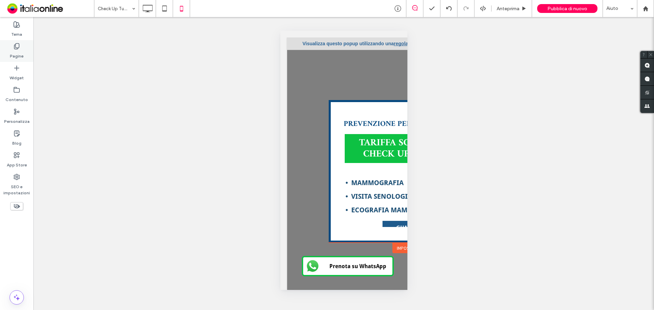
click at [4, 54] on div "Pagine" at bounding box center [16, 51] width 33 height 22
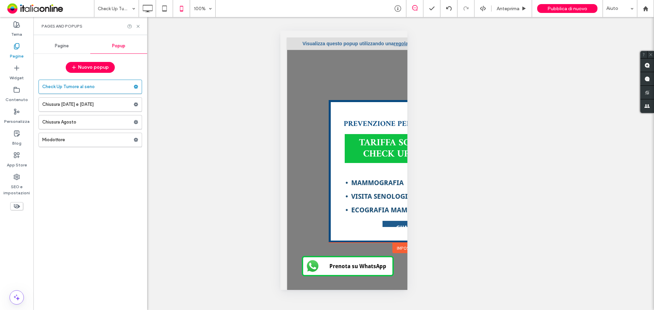
drag, startPoint x: 57, startPoint y: 47, endPoint x: 101, endPoint y: 55, distance: 45.3
click at [57, 47] on span "Pagine" at bounding box center [62, 45] width 14 height 5
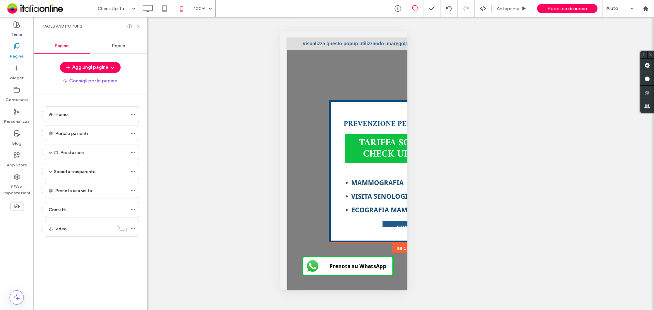
drag, startPoint x: 59, startPoint y: 48, endPoint x: 127, endPoint y: 34, distance: 69.0
click at [61, 48] on span "Pagine" at bounding box center [62, 45] width 14 height 5
click at [162, 10] on icon at bounding box center [165, 9] width 14 height 14
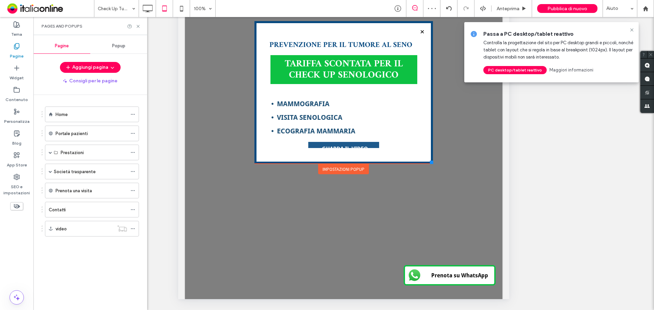
scroll to position [62, 0]
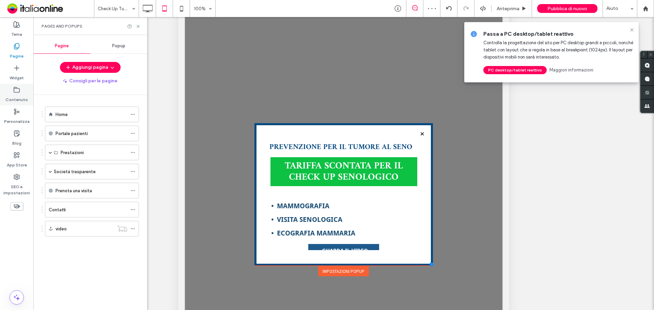
drag, startPoint x: 17, startPoint y: 119, endPoint x: 18, endPoint y: 104, distance: 15.0
click at [18, 119] on label "Personalizza" at bounding box center [17, 120] width 26 height 10
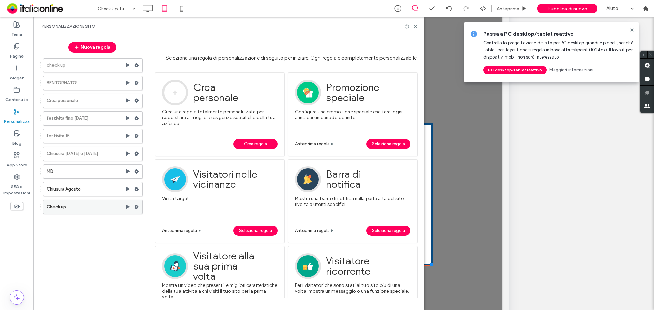
click at [137, 208] on use at bounding box center [136, 207] width 4 height 4
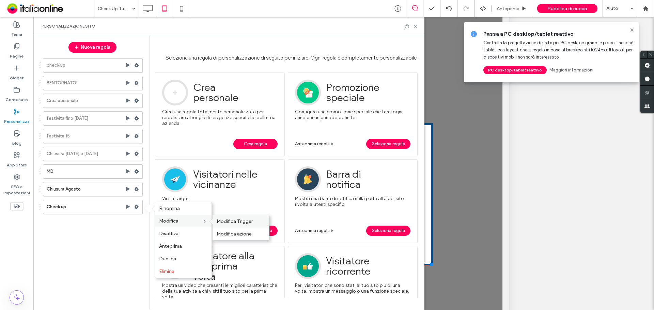
click at [220, 219] on span "Modifica Trigger" at bounding box center [235, 222] width 36 height 6
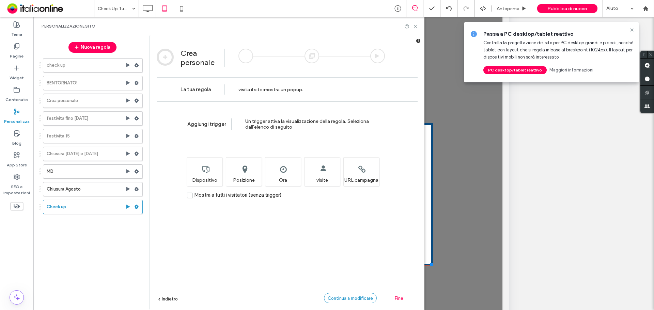
click at [347, 298] on span "Continua a modificare" at bounding box center [350, 298] width 45 height 5
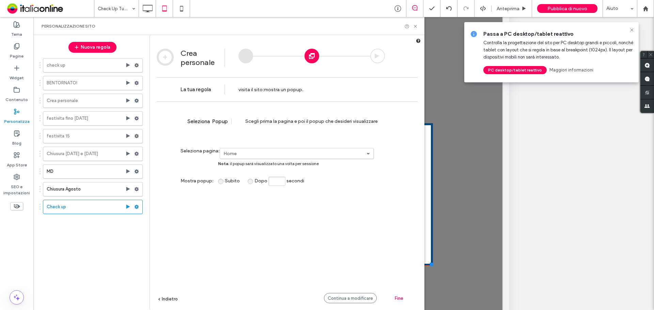
click at [348, 300] on span "Continua a modificare" at bounding box center [350, 298] width 45 height 5
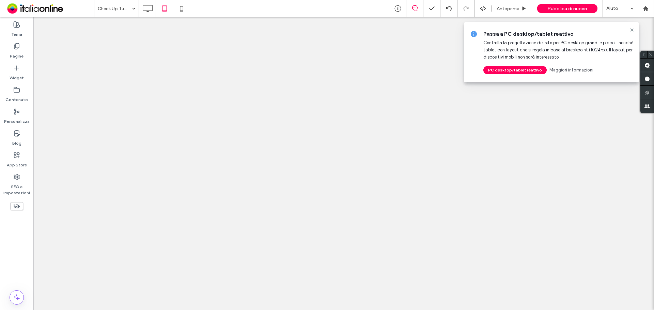
scroll to position [0, 0]
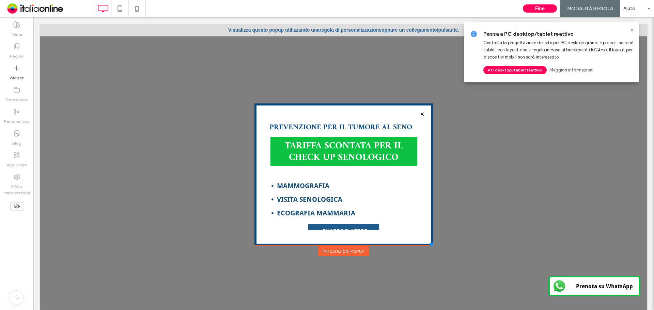
drag, startPoint x: 631, startPoint y: 30, endPoint x: 564, endPoint y: 12, distance: 69.0
click at [631, 30] on icon at bounding box center [631, 29] width 5 height 5
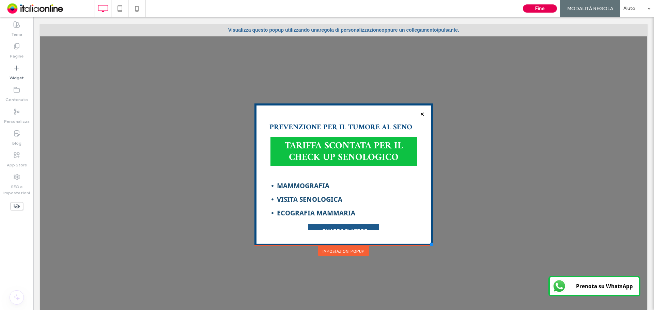
click at [533, 6] on button "Fine" at bounding box center [540, 8] width 34 height 8
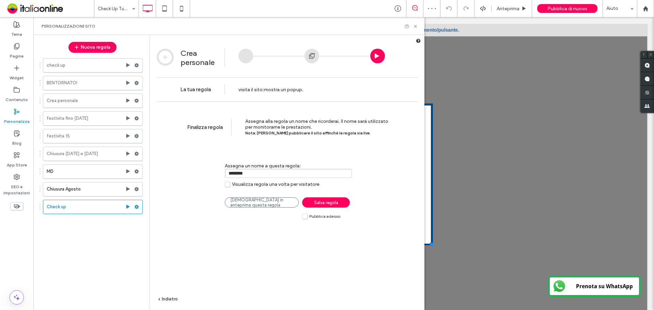
click at [321, 200] on link "Salva regola" at bounding box center [326, 202] width 48 height 10
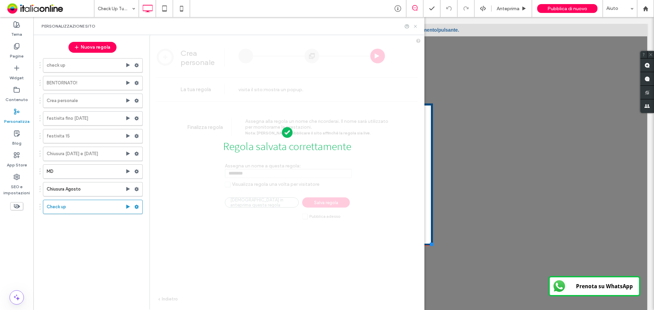
click at [416, 27] on use at bounding box center [415, 26] width 3 height 3
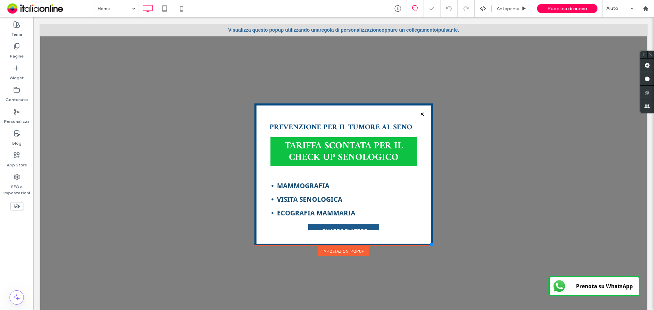
click at [559, 9] on span "Pubblica di nuovo" at bounding box center [567, 9] width 40 height 6
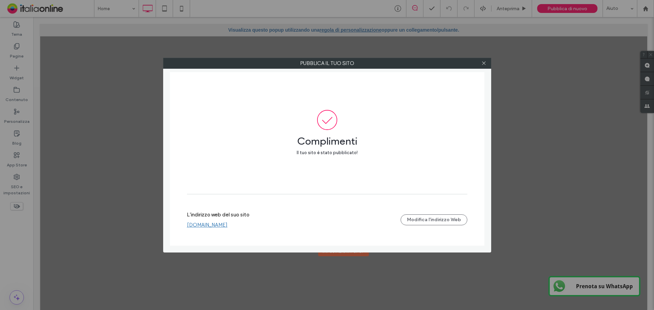
click at [197, 226] on link "[DOMAIN_NAME]" at bounding box center [207, 225] width 41 height 6
